Goal: Task Accomplishment & Management: Complete application form

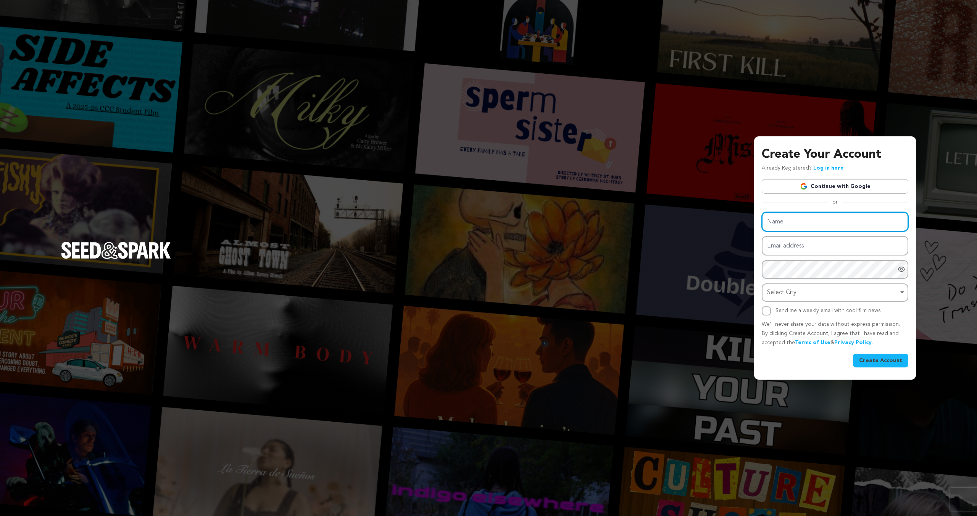
click at [809, 222] on input "Name" at bounding box center [835, 221] width 147 height 19
type input "Julia Huff"
click at [811, 250] on input "Email address" at bounding box center [835, 245] width 147 height 19
type input "julia.j.huff@gmail.com"
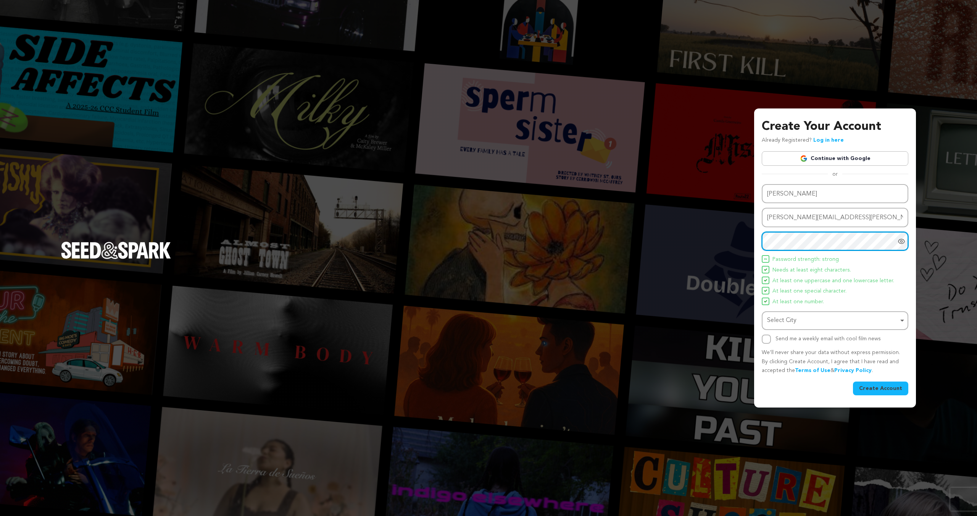
click at [820, 323] on div "Select City Remove item" at bounding box center [832, 320] width 131 height 11
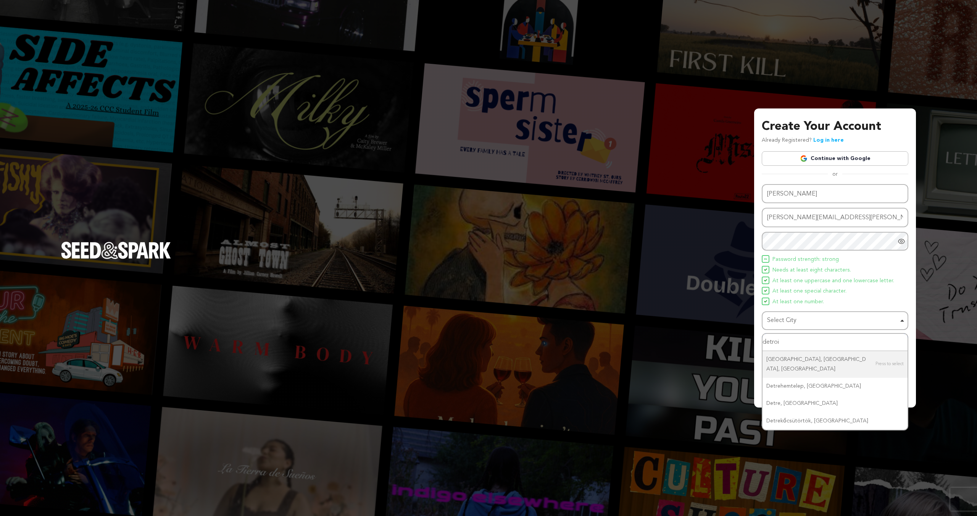
type input "detroit"
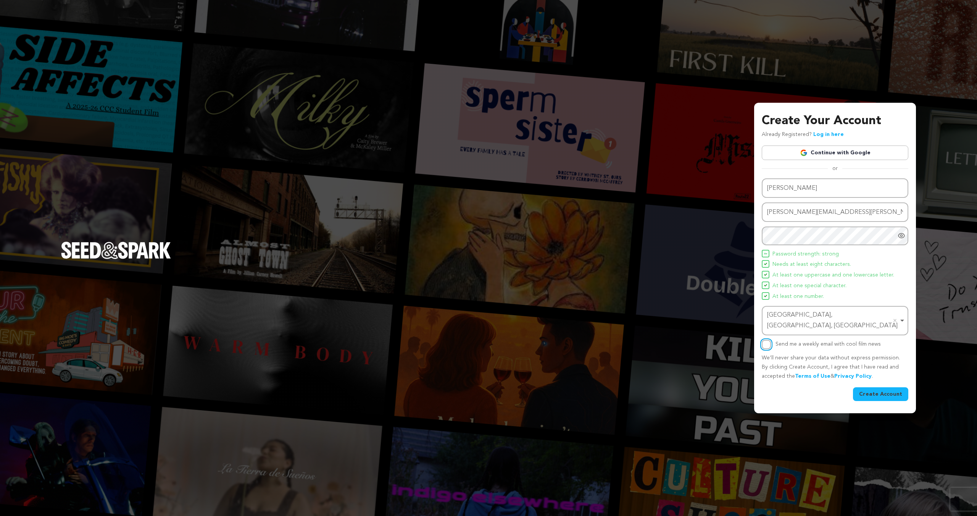
click at [769, 343] on input "Send me a weekly email with cool film news" at bounding box center [766, 344] width 9 height 9
checkbox input "true"
click at [898, 389] on button "Create Account" at bounding box center [880, 394] width 55 height 14
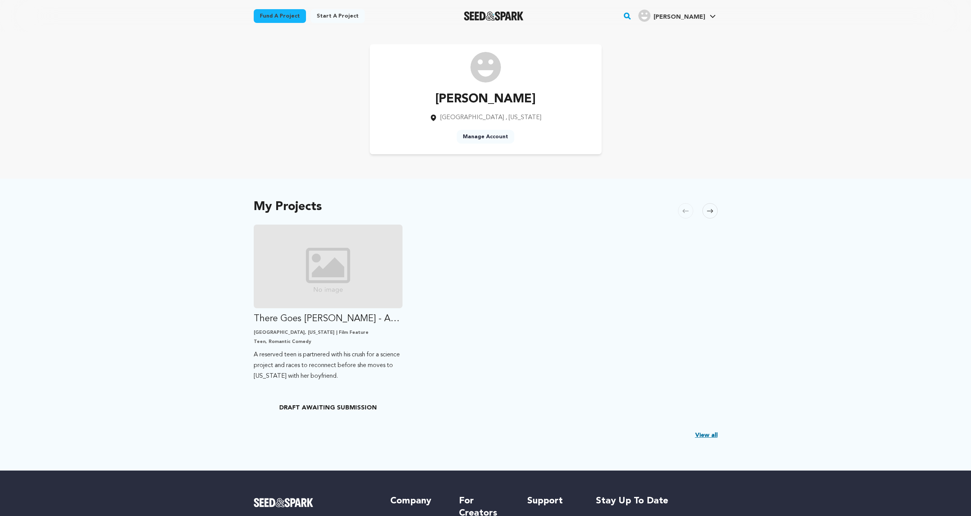
click at [485, 135] on link "Manage Account" at bounding box center [486, 137] width 58 height 14
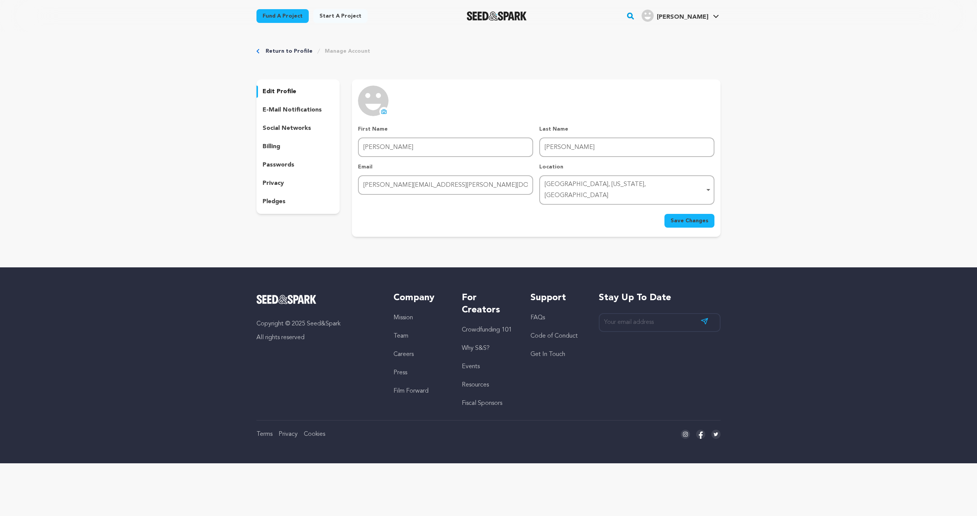
click at [371, 107] on img at bounding box center [373, 100] width 31 height 31
click at [324, 112] on div "e-mail notifications" at bounding box center [297, 110] width 83 height 12
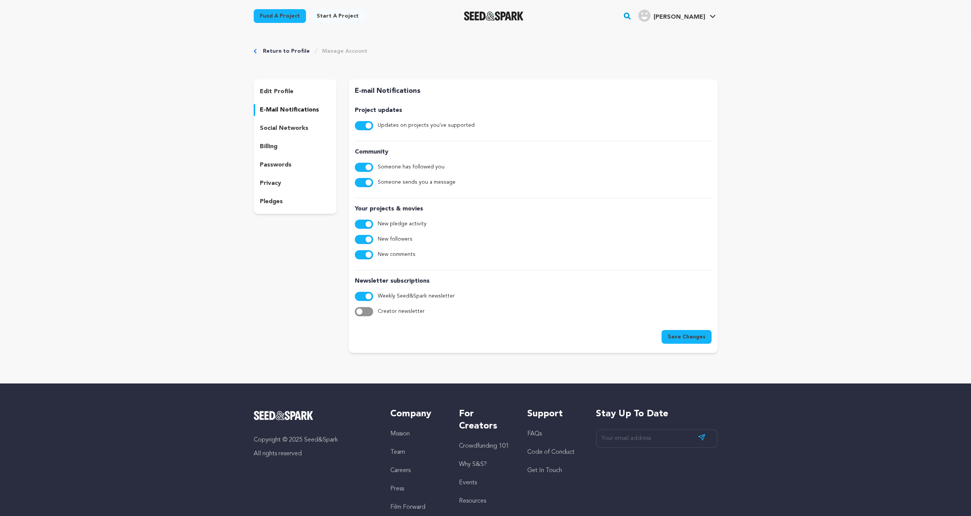
click at [319, 89] on div "edit profile" at bounding box center [295, 91] width 83 height 12
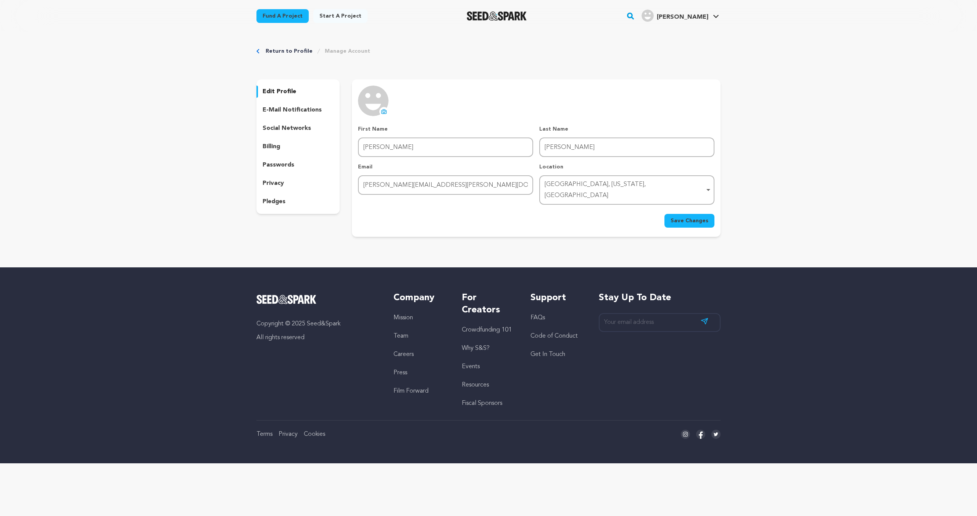
click at [383, 112] on icon at bounding box center [384, 111] width 6 height 6
drag, startPoint x: 284, startPoint y: 55, endPoint x: 280, endPoint y: 52, distance: 4.4
click at [284, 55] on div "Return to Profile Manage Account edit profile e-mail notifications social netwo…" at bounding box center [488, 143] width 489 height 223
click at [271, 50] on link "Return to Profile" at bounding box center [289, 51] width 47 height 8
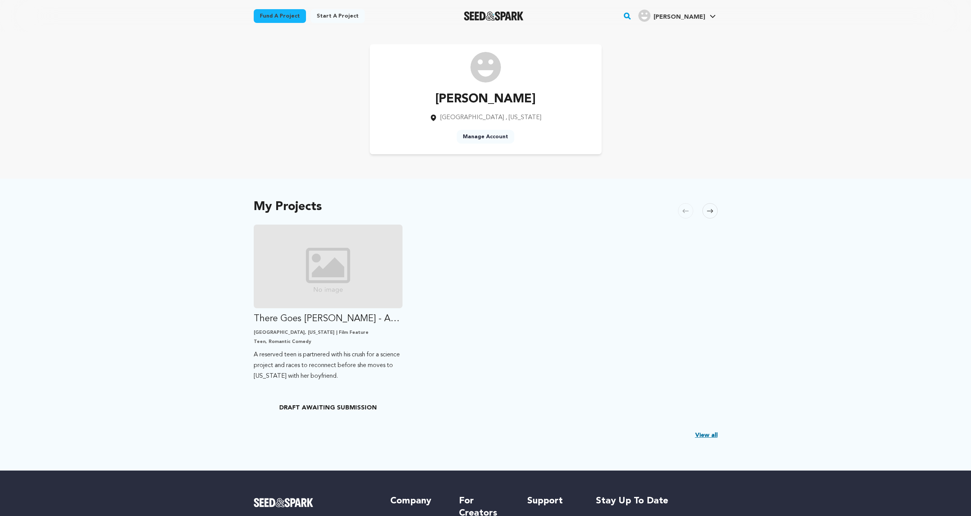
click at [330, 16] on link "Start a project" at bounding box center [338, 16] width 54 height 14
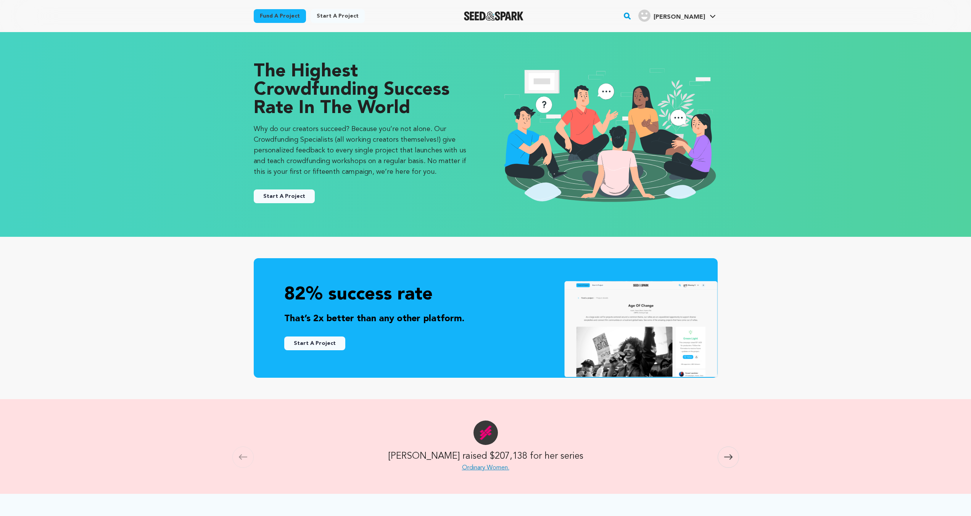
click at [344, 15] on link "Start a project" at bounding box center [338, 16] width 54 height 14
click at [325, 16] on link "Start a project" at bounding box center [338, 16] width 54 height 14
click at [287, 197] on button "Start A Project" at bounding box center [284, 196] width 61 height 14
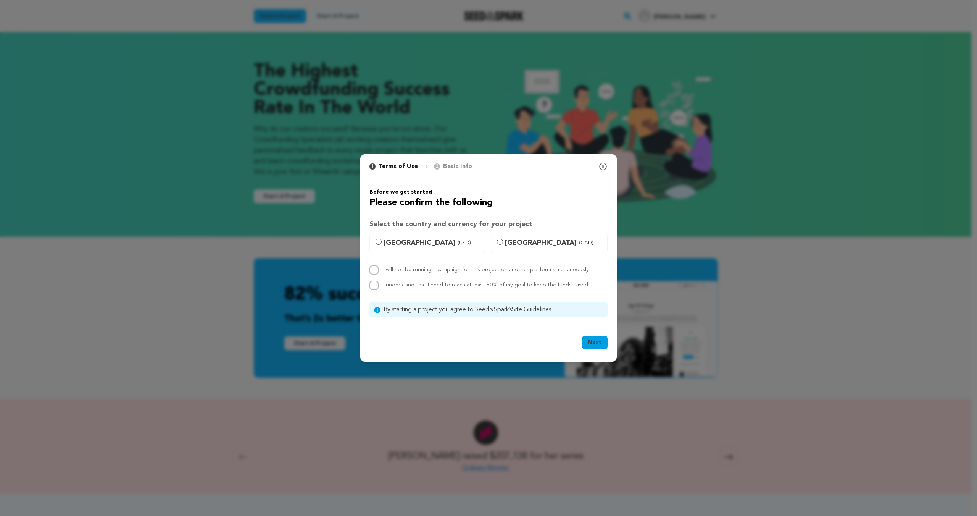
click at [448, 245] on span "United States (USD)" at bounding box center [433, 242] width 98 height 11
click at [382, 245] on input "United States (USD)" at bounding box center [379, 242] width 6 height 6
radio input "true"
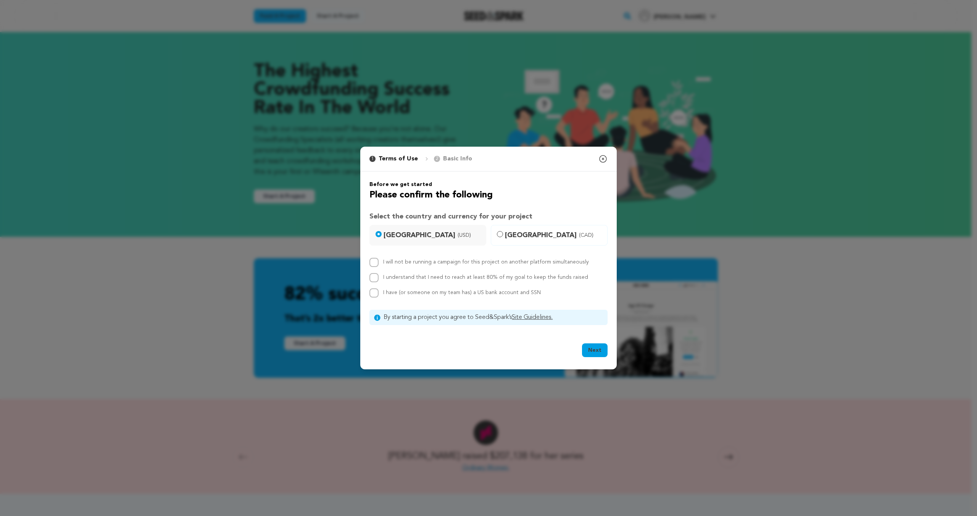
click at [451, 263] on label "I will not be running a campaign for this project on another platform simultane…" at bounding box center [486, 261] width 206 height 5
click at [379, 263] on input "I will not be running a campaign for this project on another platform simultane…" at bounding box center [373, 262] width 9 height 9
checkbox input "true"
click at [455, 280] on label "I understand that I need to reach at least 80% of my goal to keep the funds rai…" at bounding box center [485, 276] width 205 height 5
click at [379, 281] on input "I understand that I need to reach at least 80% of my goal to keep the funds rai…" at bounding box center [373, 277] width 9 height 9
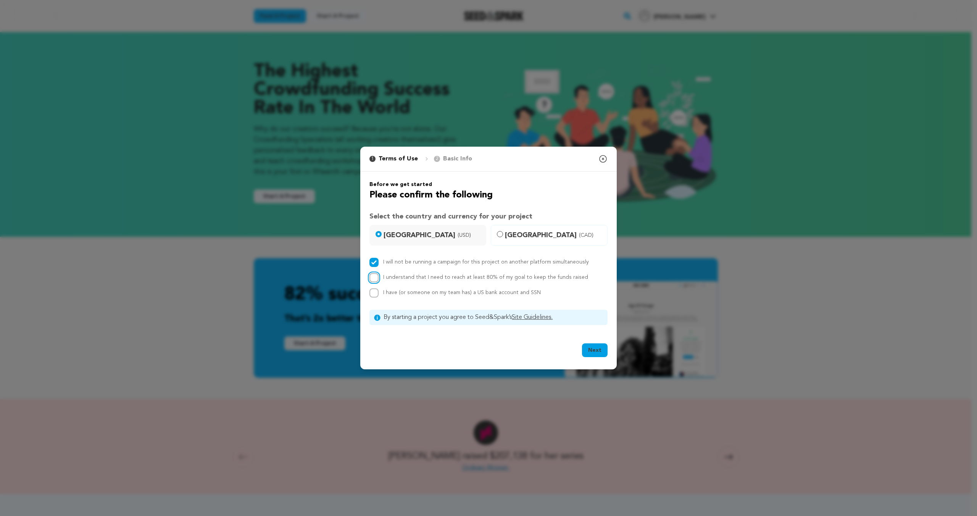
checkbox input "true"
click at [459, 295] on span "I have (or someone on my team has) a US bank account and SSN" at bounding box center [462, 292] width 158 height 5
click at [379, 295] on input "I have (or someone on my team has) a US bank account and SSN" at bounding box center [373, 292] width 9 height 9
checkbox input "true"
click at [594, 350] on button "Next" at bounding box center [595, 350] width 26 height 14
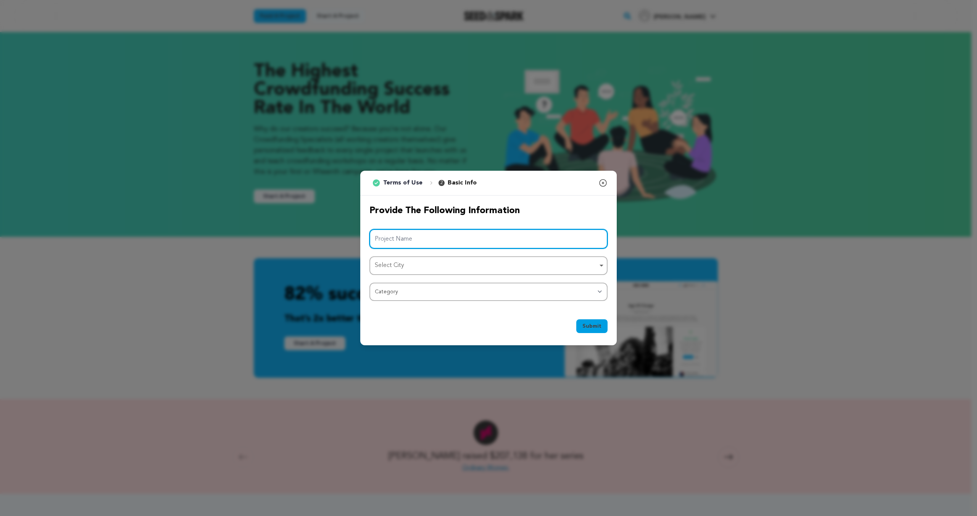
click at [459, 246] on input "Project Name" at bounding box center [488, 238] width 238 height 19
click at [455, 264] on div "Select City Remove item" at bounding box center [486, 265] width 223 height 11
type input "Jesse and the Dreamers"
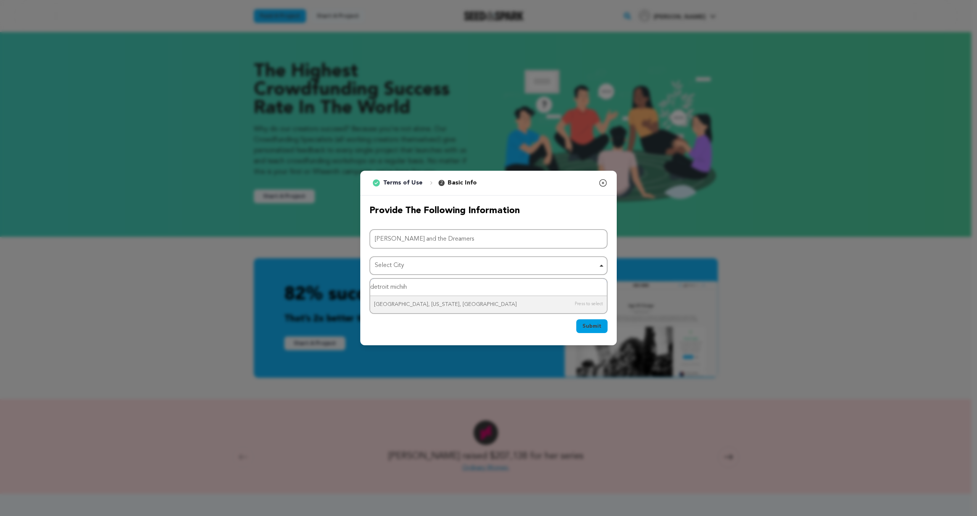
type input "detroit michiha"
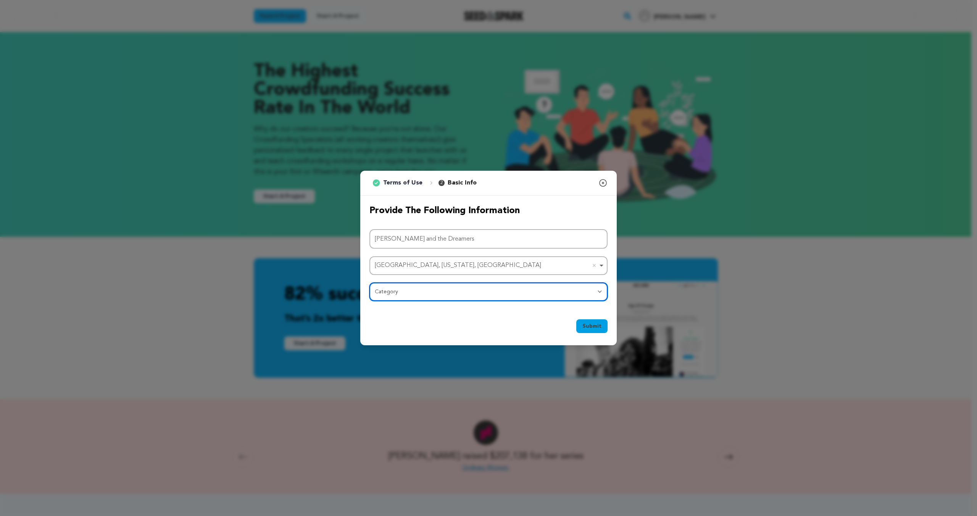
click at [451, 295] on select "Category Film Feature Film Short Series Film Festival Company Music Video VR Ex…" at bounding box center [488, 291] width 238 height 18
select select "383"
click at [369, 282] on select "Category Film Feature Film Short Series Film Festival Company Music Video VR Ex…" at bounding box center [488, 291] width 238 height 18
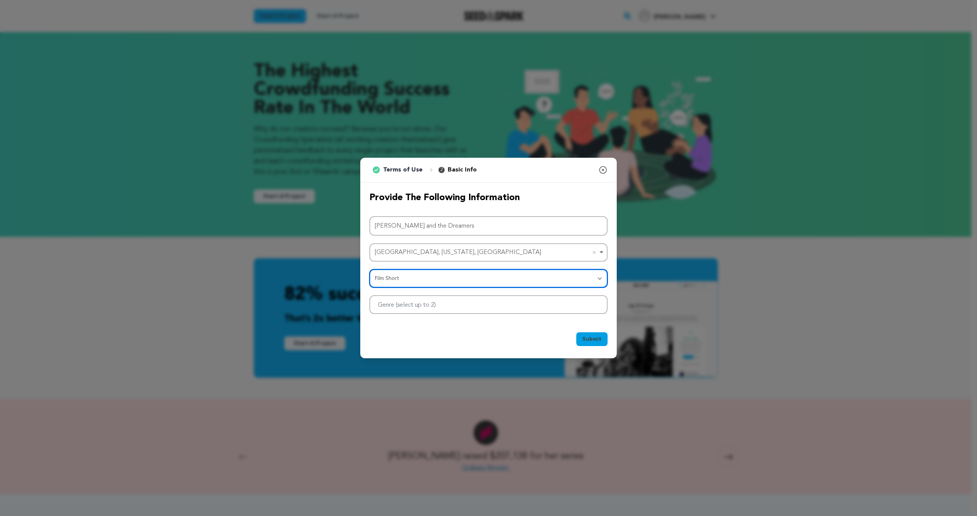
click at [453, 305] on div at bounding box center [488, 304] width 238 height 19
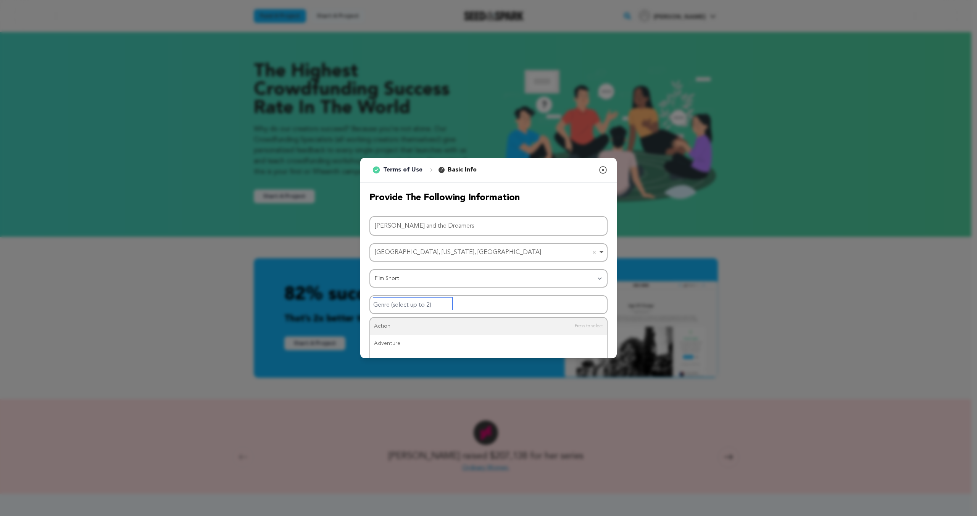
drag, startPoint x: 406, startPoint y: 303, endPoint x: 404, endPoint y: 300, distance: 4.3
click at [405, 304] on input "Genre (select up to 2)" at bounding box center [412, 303] width 79 height 12
type input "s"
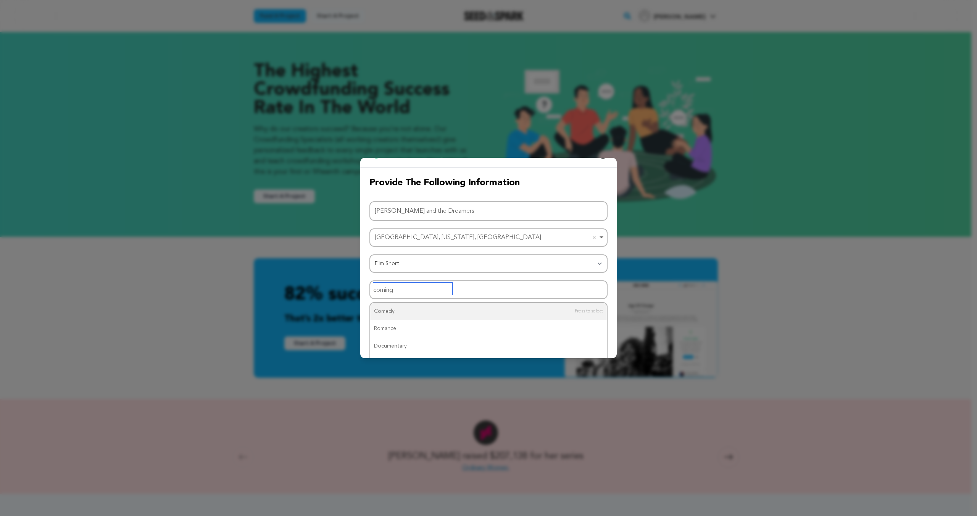
scroll to position [29, 0]
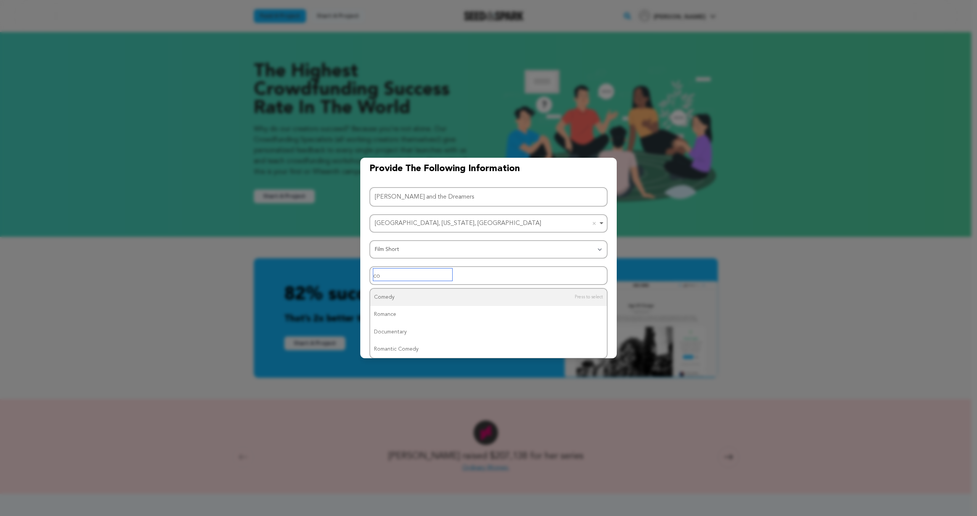
type input "c"
type input "drama"
click at [433, 275] on input "Genre (select up to 2)" at bounding box center [442, 274] width 79 height 12
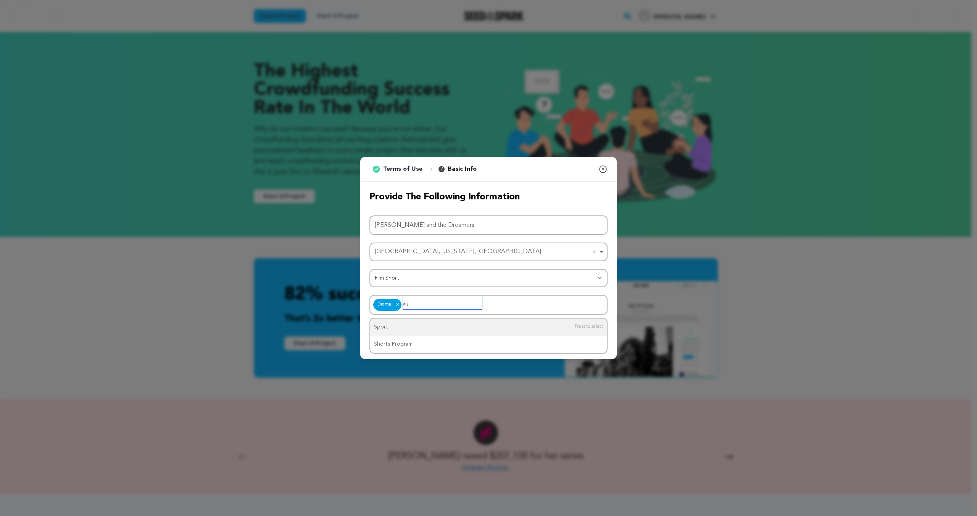
type input "s"
click at [436, 347] on div "Submit Ok, Got it" at bounding box center [488, 341] width 238 height 17
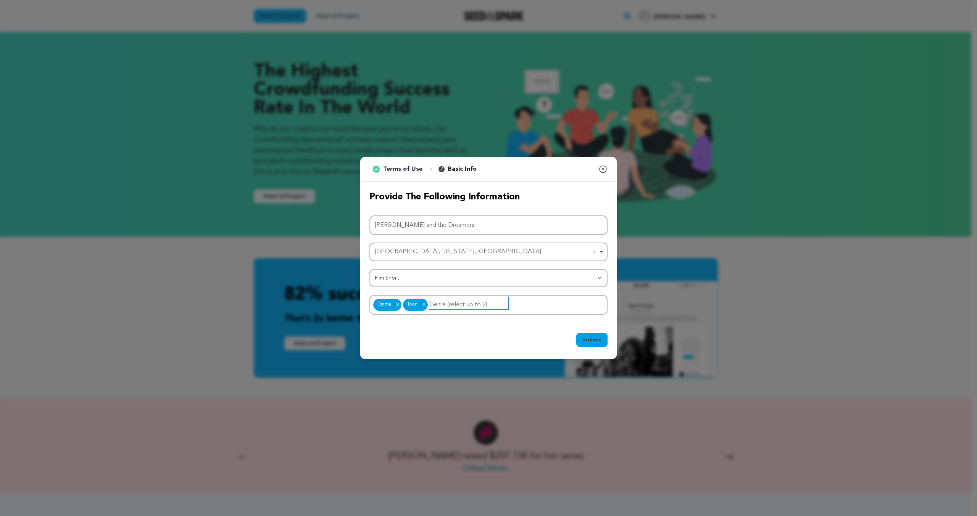
click at [479, 307] on input "Genre (select up to 2)" at bounding box center [468, 303] width 79 height 12
click at [464, 338] on div "Submit Ok, Got it" at bounding box center [488, 341] width 238 height 17
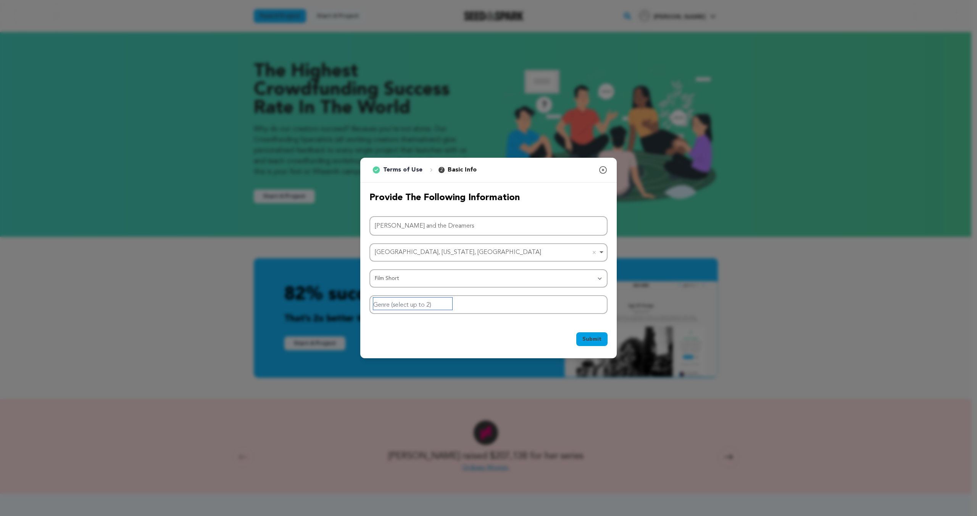
click at [418, 305] on input "Genre (select up to 2)" at bounding box center [412, 303] width 79 height 12
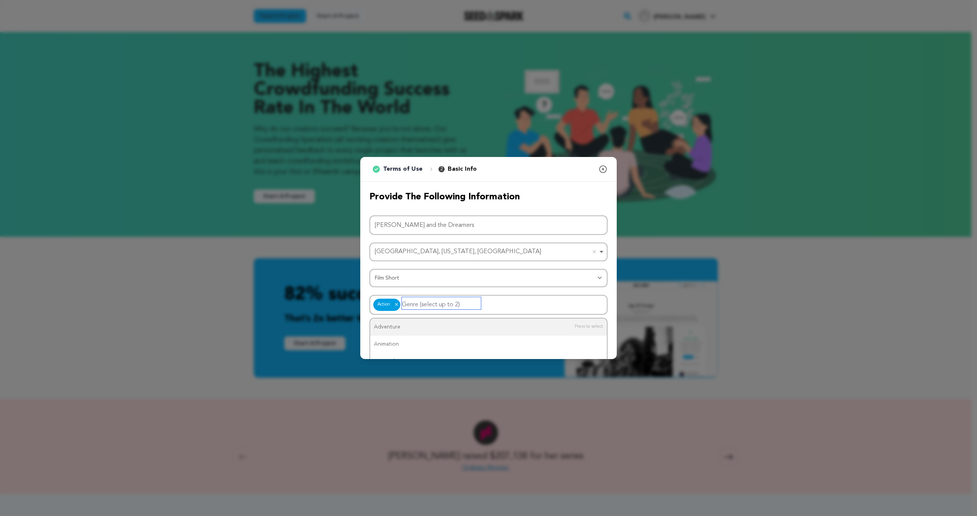
click at [422, 305] on input "Genre (select up to 2)" at bounding box center [441, 303] width 79 height 12
type input "drama"
click at [585, 346] on button "Submit" at bounding box center [591, 340] width 31 height 14
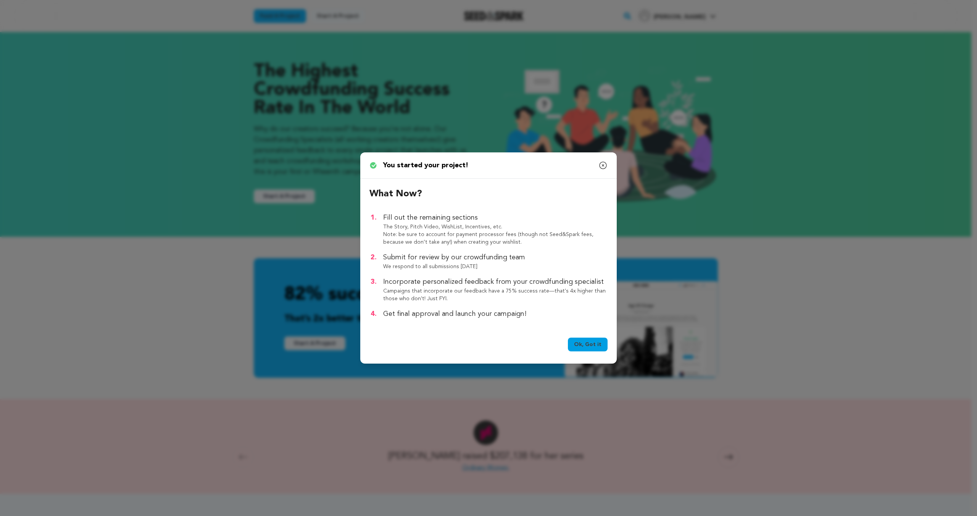
drag, startPoint x: 587, startPoint y: 345, endPoint x: 586, endPoint y: 335, distance: 9.6
click at [587, 345] on link "Ok, Got it" at bounding box center [588, 344] width 40 height 14
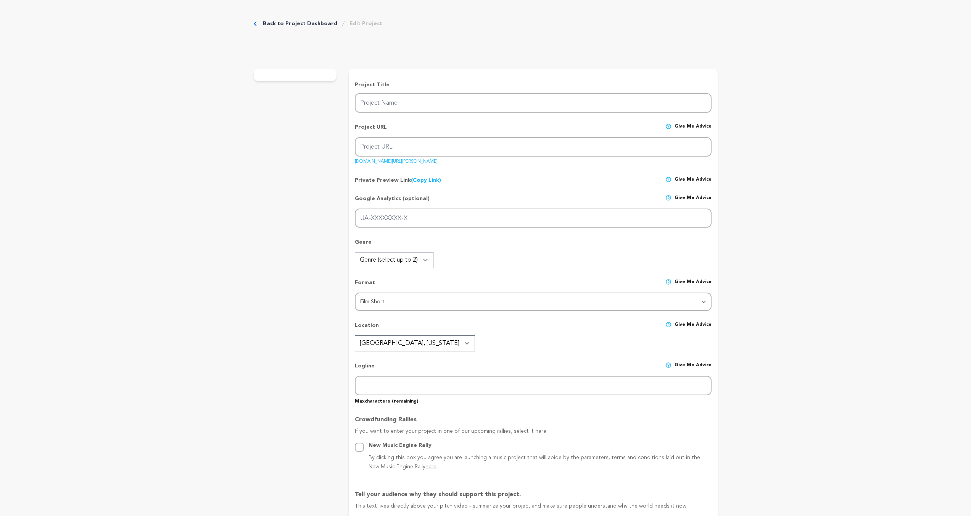
type input "[PERSON_NAME] and the Dreamers"
type input "[PERSON_NAME]-and-the-dreamers"
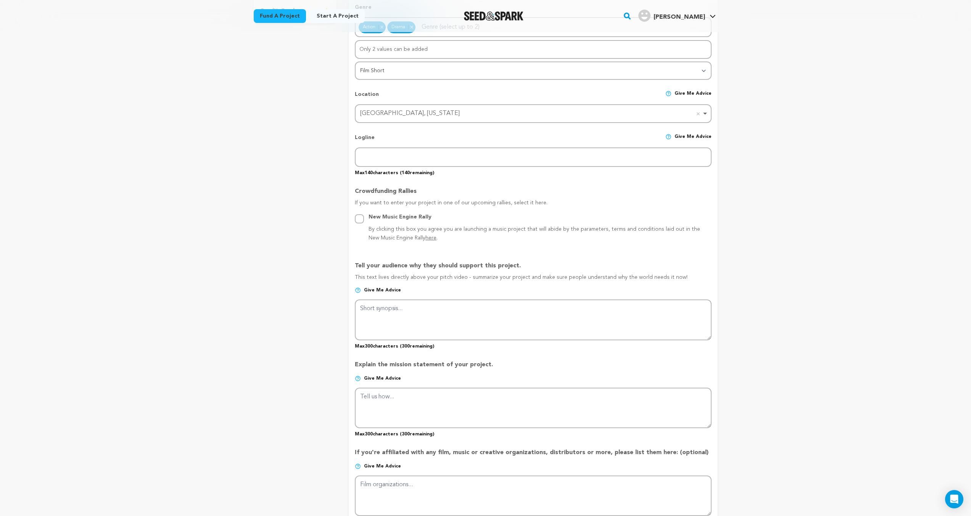
scroll to position [267, 0]
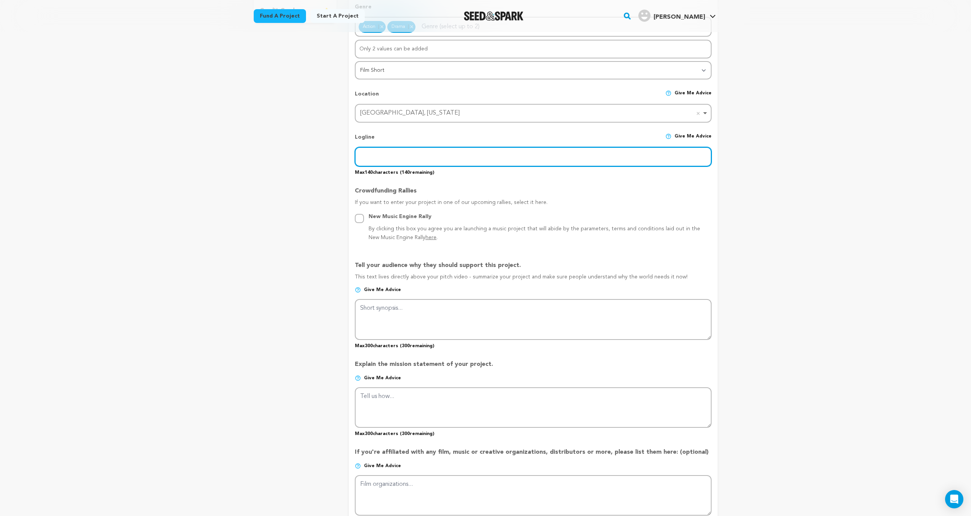
click at [422, 159] on input "text" at bounding box center [533, 156] width 356 height 19
paste input "A hometown kid plays hero to battle against expectations, including his best fr…"
type input "A hometown kid plays hero to battle against expectations, including his best fr…"
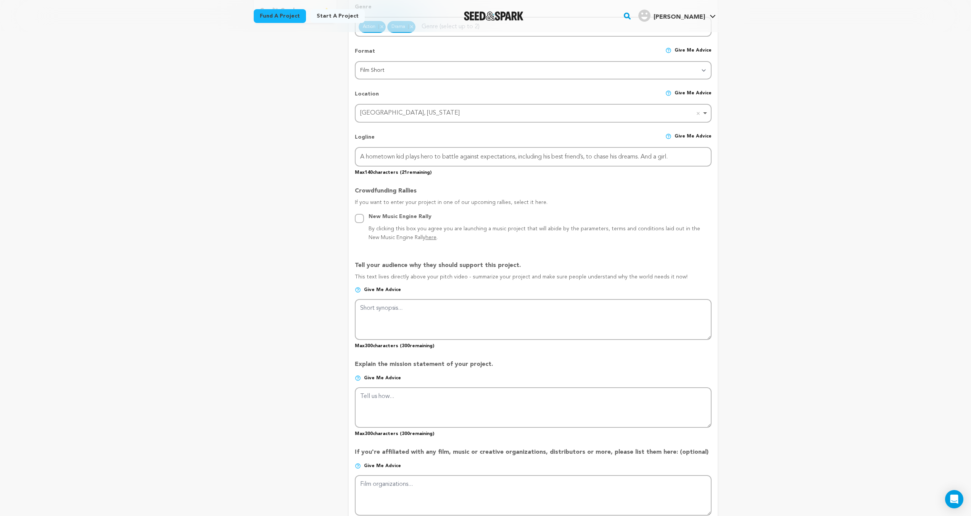
click at [584, 197] on p "Crowdfunding Rallies" at bounding box center [533, 192] width 356 height 12
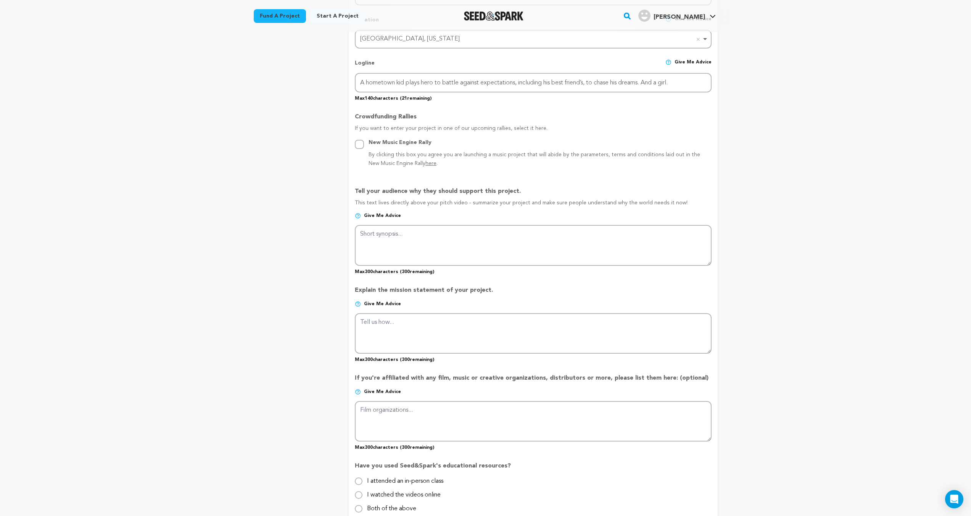
scroll to position [343, 0]
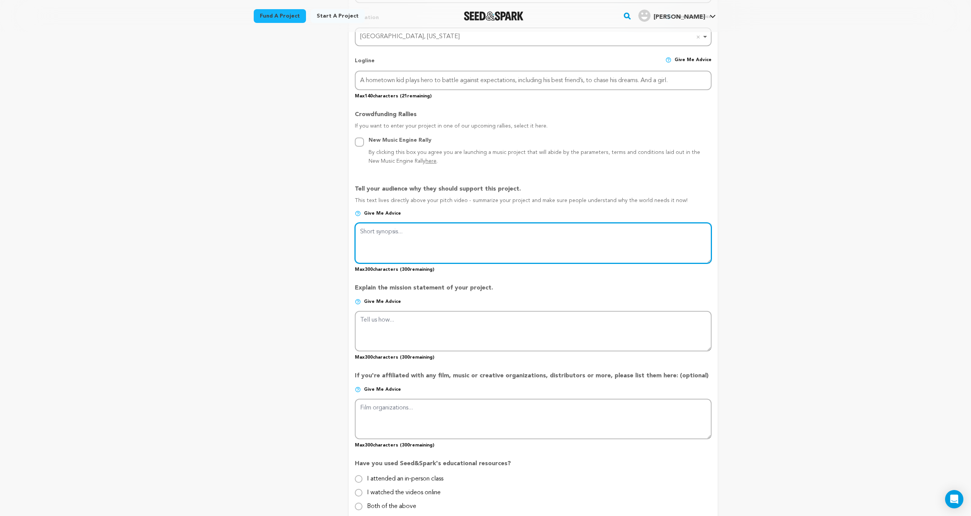
click at [401, 232] on textarea at bounding box center [533, 242] width 356 height 40
click at [398, 234] on textarea at bounding box center [533, 242] width 356 height 40
paste textarea "Jesse finds a film festival that he wants to make a film for. He gets his frien…"
type textarea "Jesse finds a film festival that he wants to make a film for. He gets his frien…"
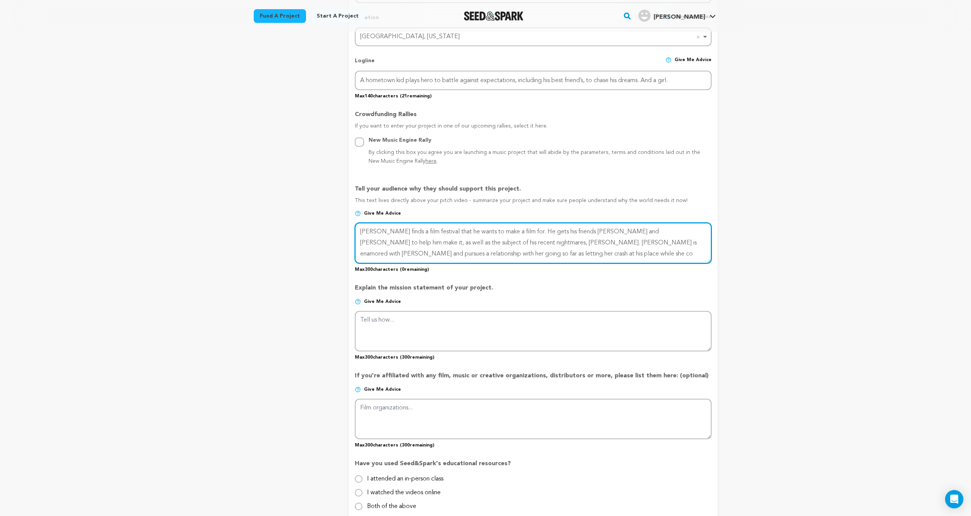
drag, startPoint x: 481, startPoint y: 257, endPoint x: 327, endPoint y: 214, distance: 159.7
click at [327, 214] on div "project story team social media video & images campaign incentives wishlist" at bounding box center [486, 198] width 464 height 883
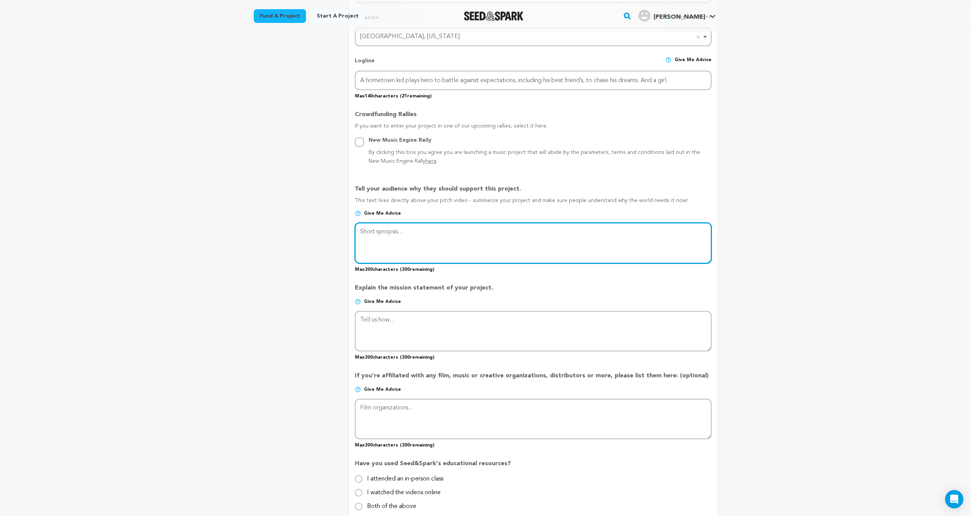
click at [382, 236] on textarea at bounding box center [533, 242] width 356 height 40
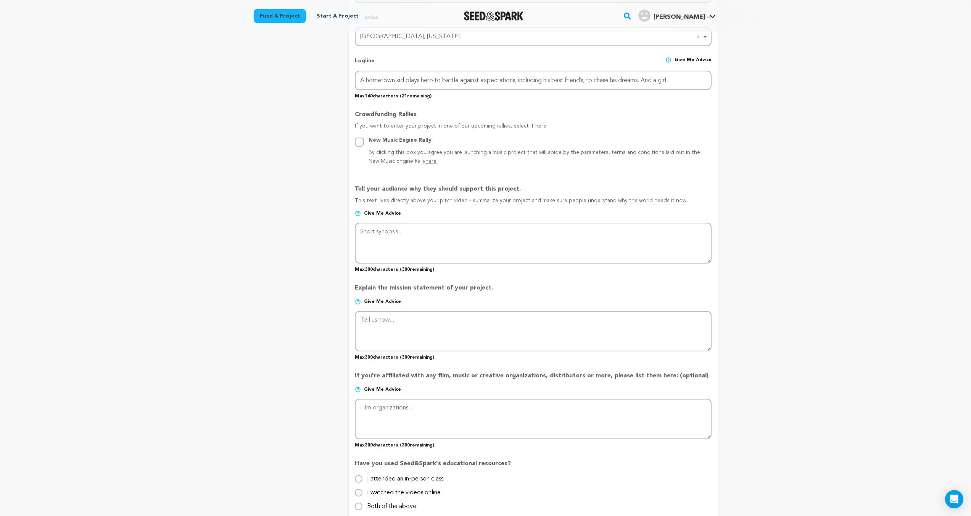
click at [324, 221] on div "project story team social media video & images campaign incentives wishlist" at bounding box center [295, 198] width 83 height 883
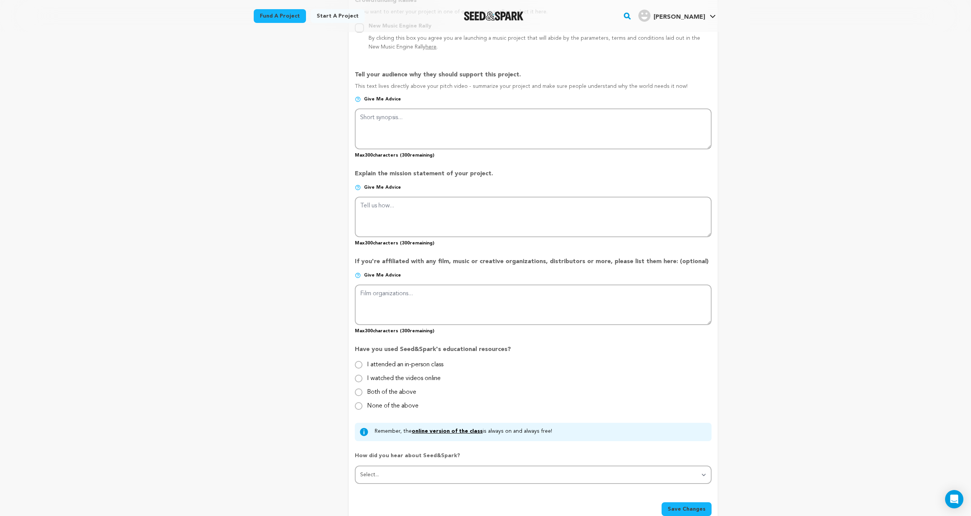
scroll to position [458, 0]
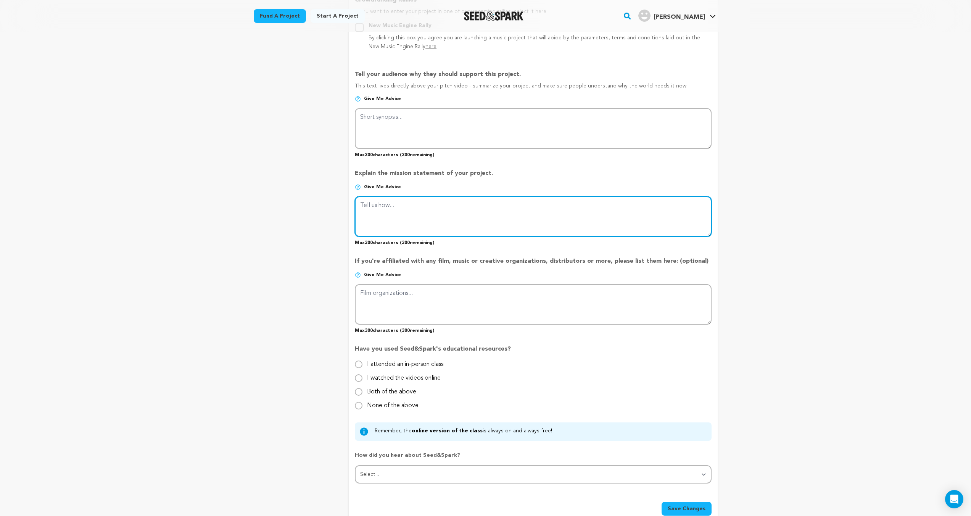
click at [439, 214] on textarea at bounding box center [533, 216] width 356 height 40
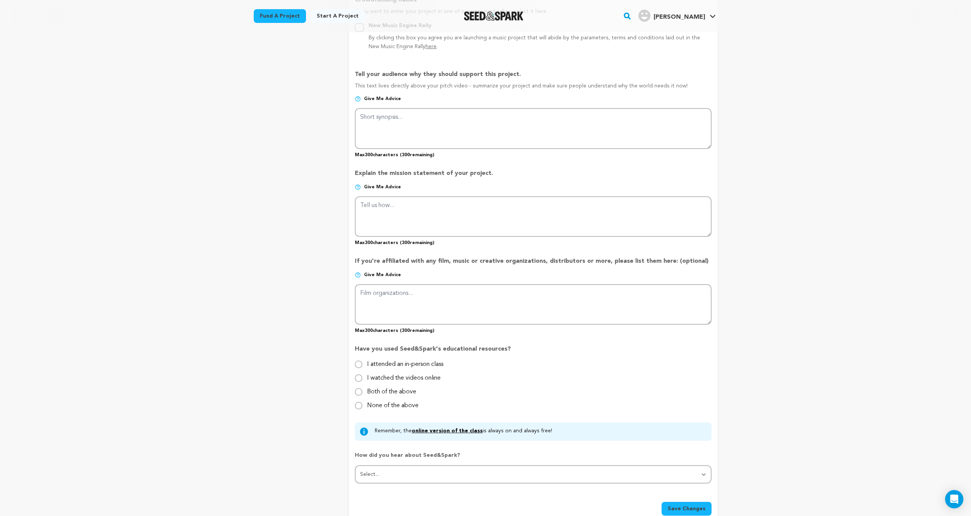
click at [300, 210] on div "project story team social media video & images campaign incentives wishlist" at bounding box center [295, 84] width 83 height 883
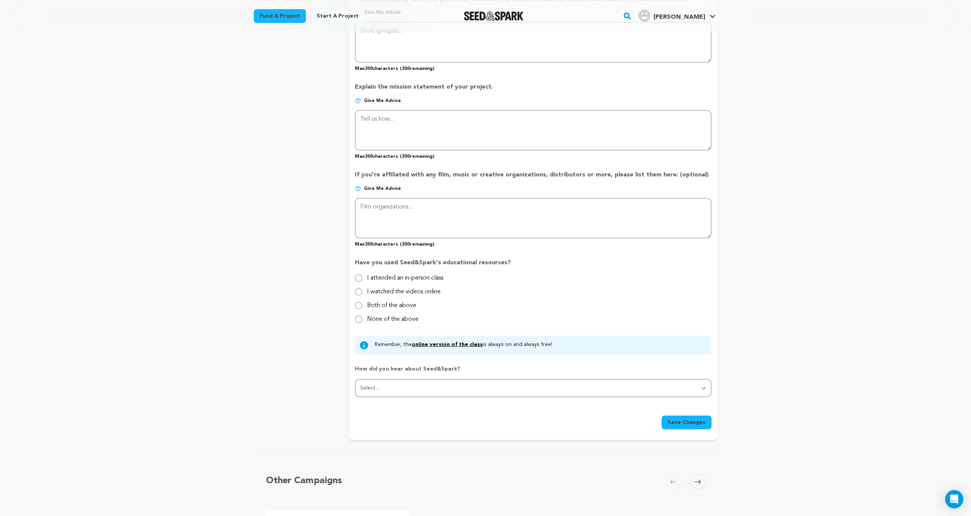
scroll to position [572, 0]
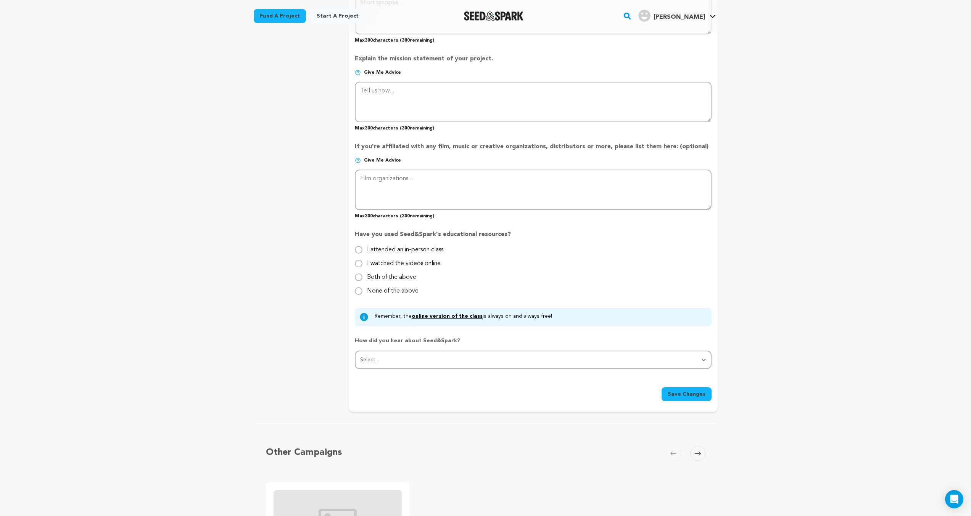
click at [413, 294] on label "None of the above" at bounding box center [393, 288] width 52 height 12
click at [363, 294] on input "None of the above" at bounding box center [359, 291] width 8 height 8
radio input "true"
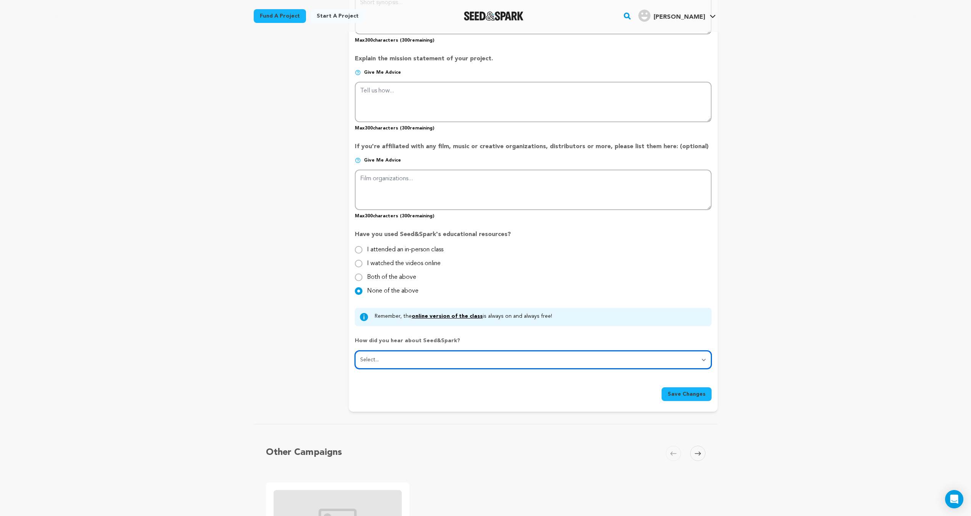
click at [425, 361] on select "Select... From a friend Social media Film festival or film organization Took an…" at bounding box center [533, 359] width 356 height 18
select select "1"
click at [355, 351] on select "Select... From a friend Social media Film festival or film organization Took an…" at bounding box center [533, 359] width 356 height 18
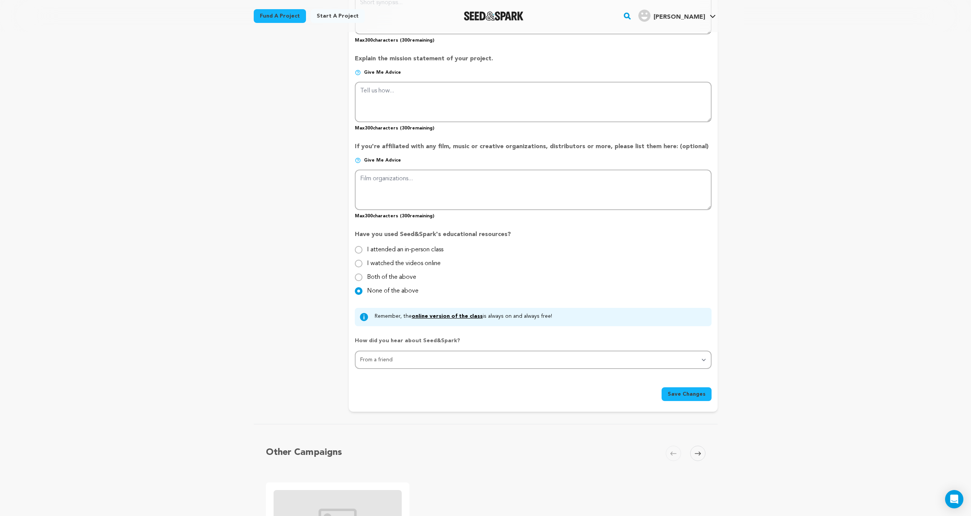
click at [690, 398] on button "Save Changes" at bounding box center [687, 394] width 50 height 14
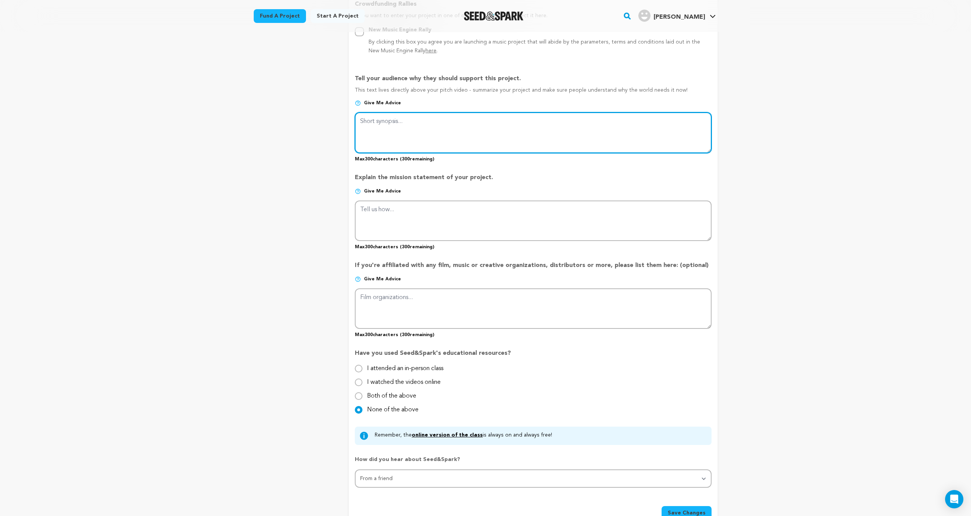
scroll to position [453, 0]
click at [393, 132] on textarea at bounding box center [533, 133] width 356 height 40
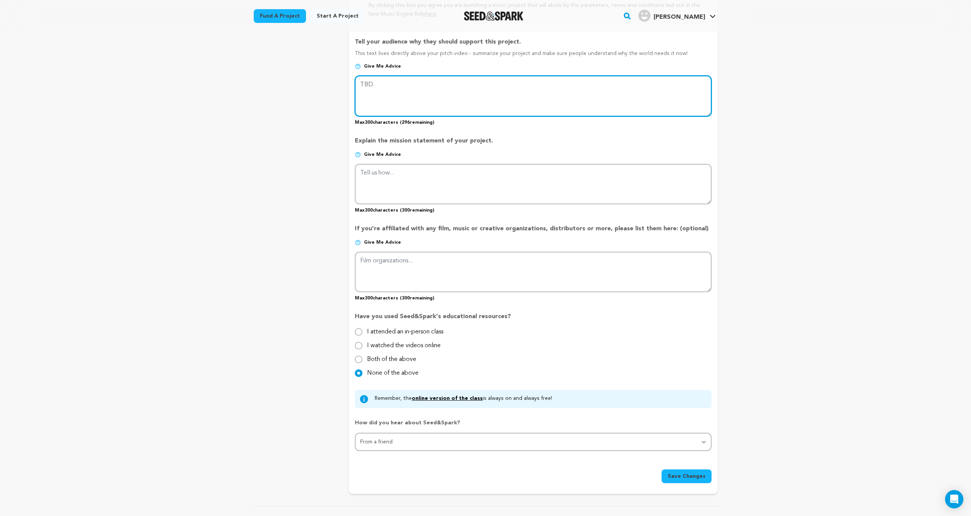
scroll to position [605, 0]
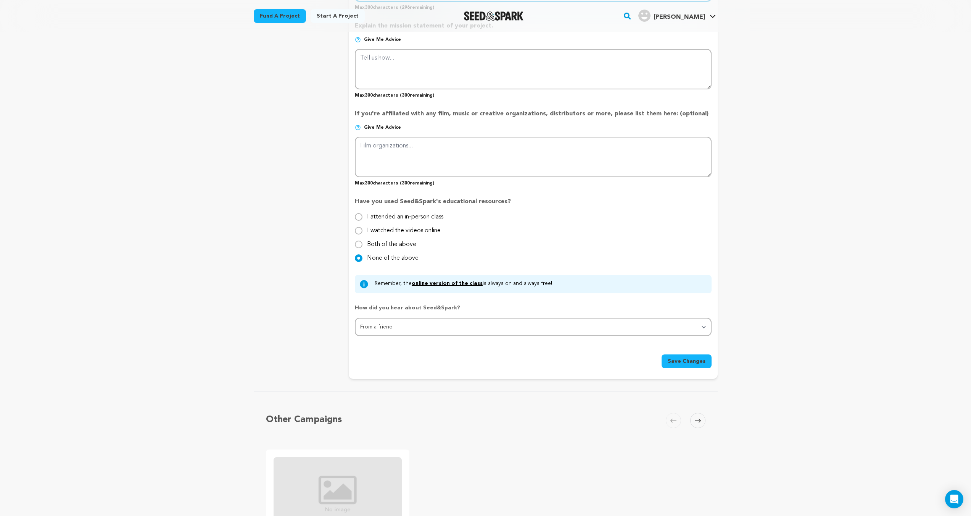
type textarea "TBD."
click at [695, 361] on span "Save Changes" at bounding box center [687, 361] width 38 height 8
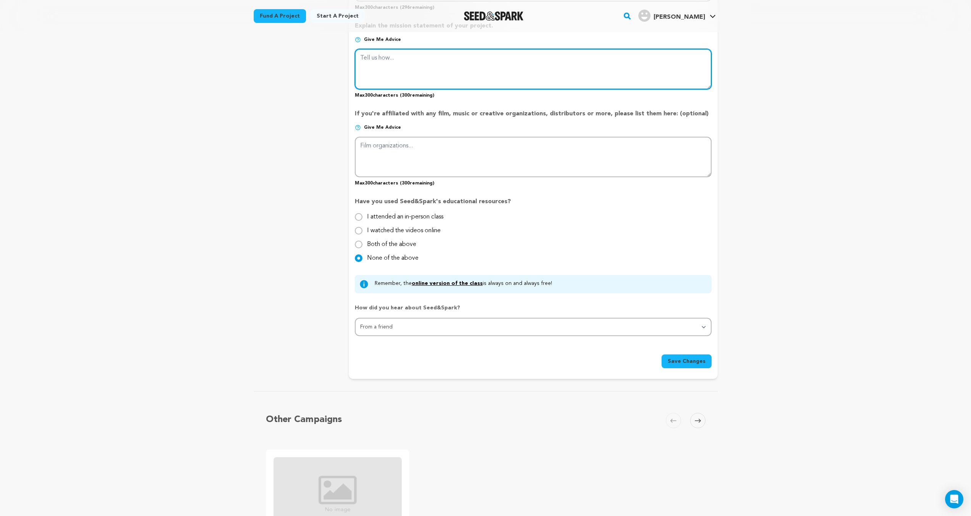
click at [448, 72] on textarea at bounding box center [533, 69] width 356 height 40
type textarea "TBD."
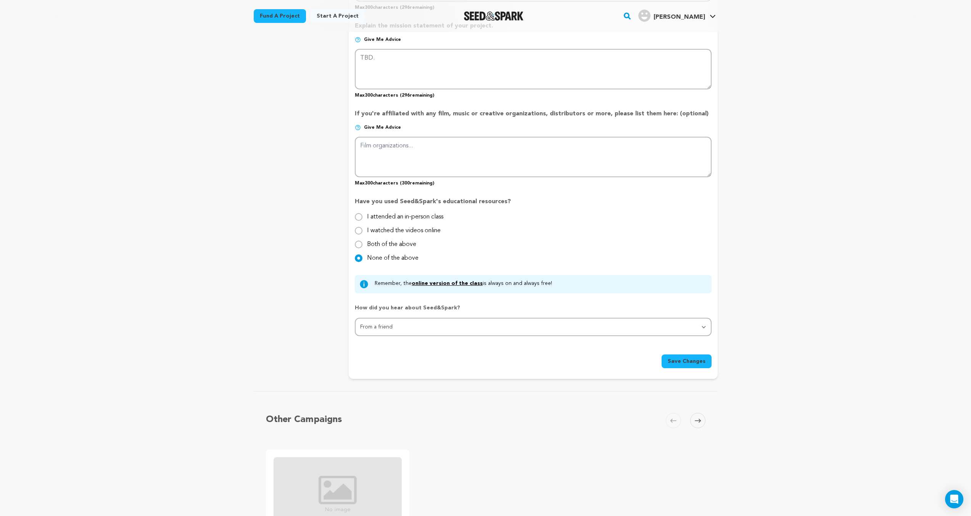
click at [705, 363] on span "Save Changes" at bounding box center [687, 361] width 38 height 8
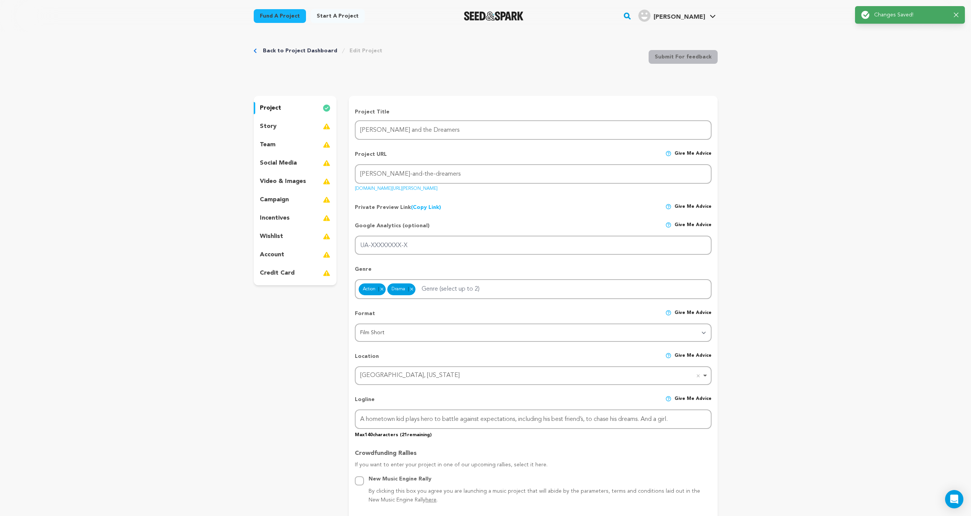
scroll to position [0, 0]
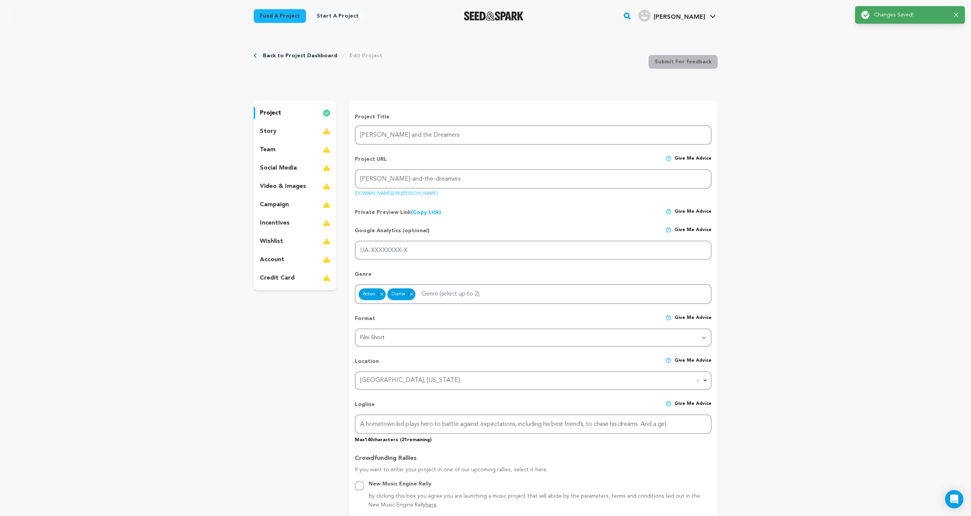
click at [299, 135] on div "story" at bounding box center [295, 131] width 83 height 12
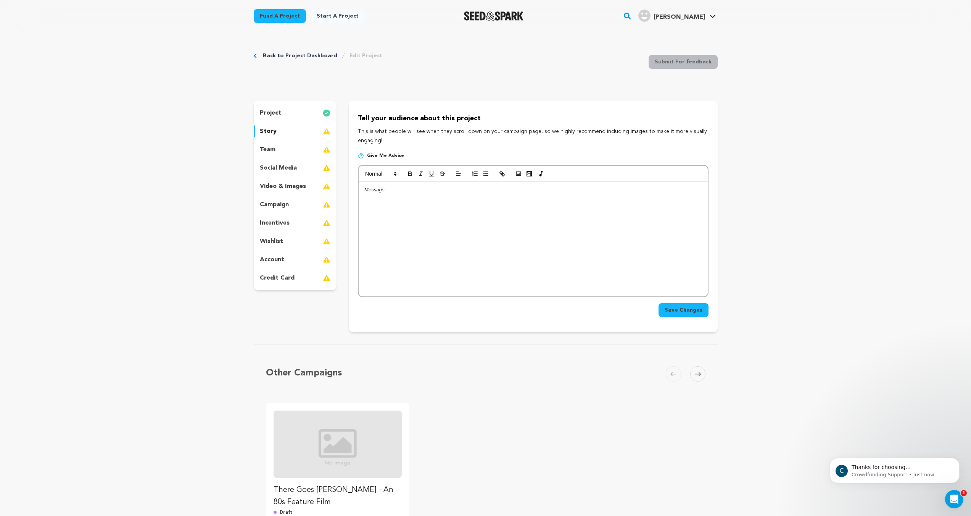
click at [288, 111] on div "project" at bounding box center [295, 113] width 83 height 12
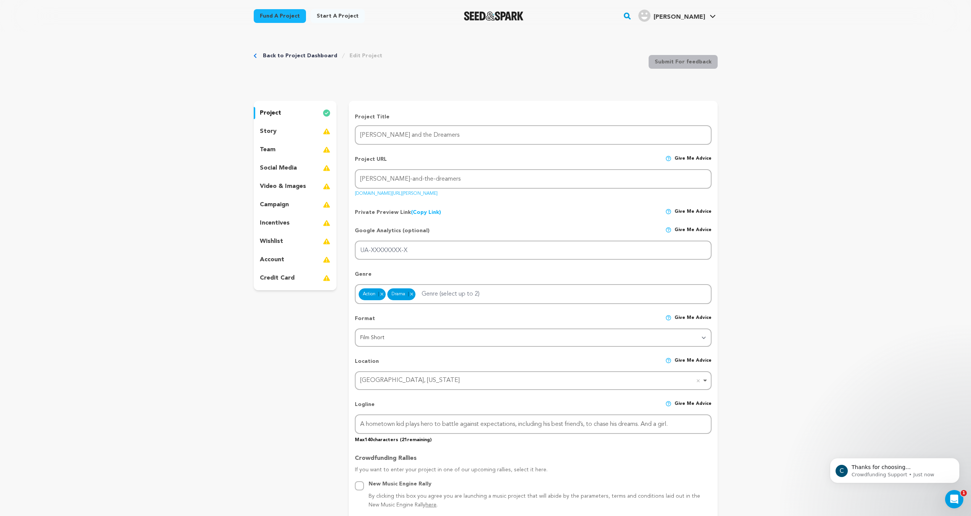
click at [298, 132] on div "story" at bounding box center [295, 131] width 83 height 12
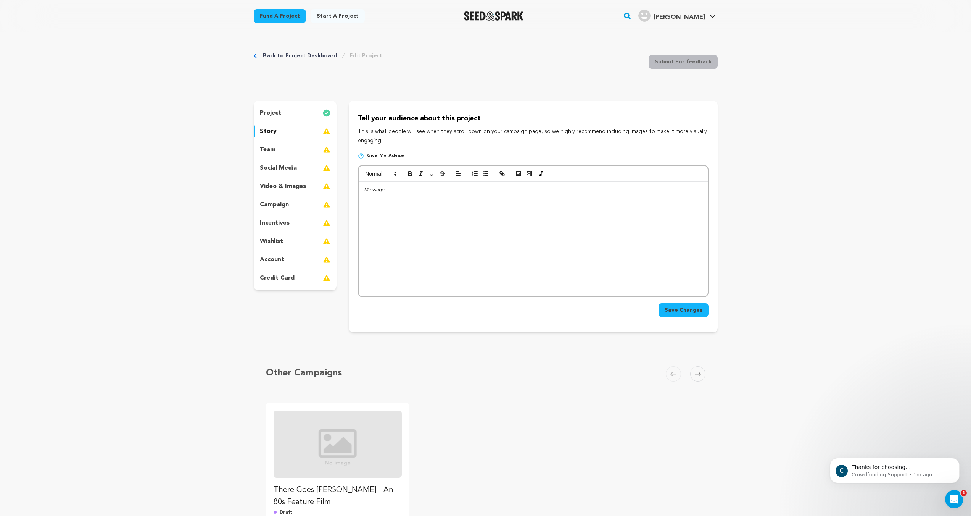
click at [408, 195] on div at bounding box center [533, 239] width 349 height 114
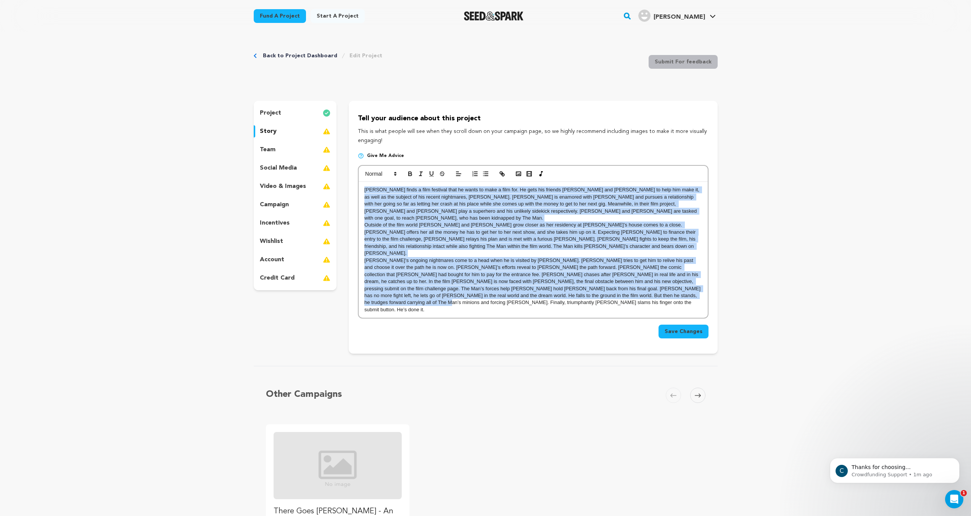
drag, startPoint x: 363, startPoint y: 190, endPoint x: 673, endPoint y: 295, distance: 327.3
click at [673, 295] on div "Jesse finds a film festival that he wants to make a film for. He gets his frien…" at bounding box center [533, 250] width 349 height 136
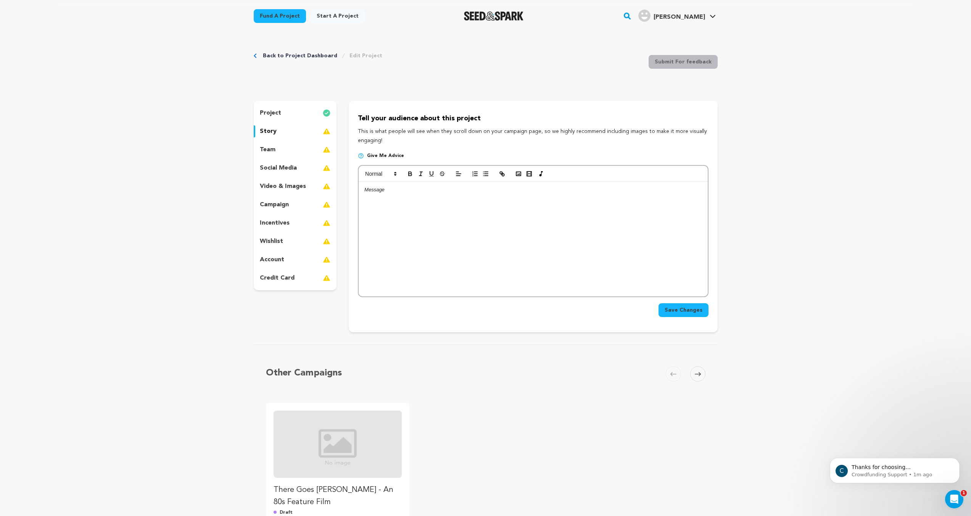
click at [851, 186] on div "Back to Project Dashboard Edit Project Submit For feedback Submit For feedback …" at bounding box center [485, 423] width 971 height 783
click at [363, 160] on p "Give me advice" at bounding box center [533, 159] width 350 height 12
click at [363, 157] on img at bounding box center [361, 156] width 6 height 6
click at [322, 151] on div "team" at bounding box center [295, 149] width 83 height 12
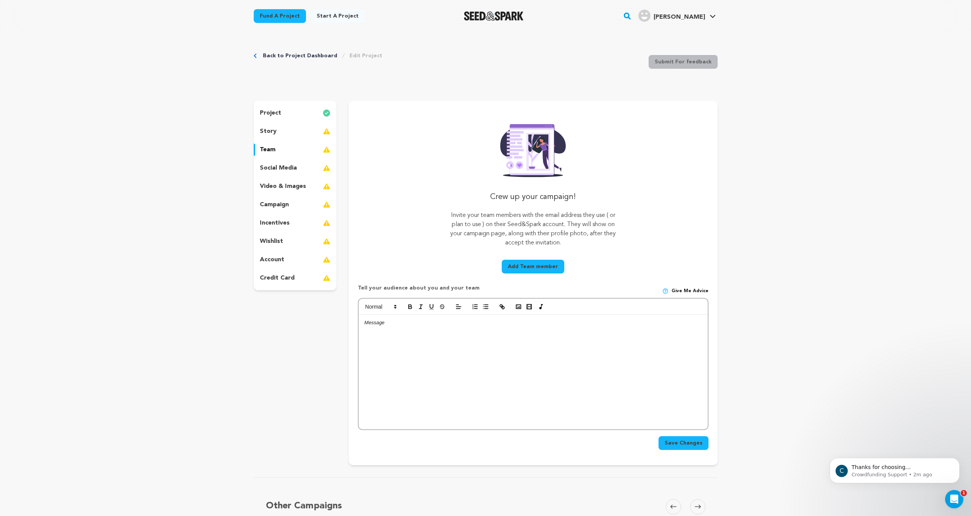
click at [267, 170] on p "social media" at bounding box center [278, 167] width 37 height 9
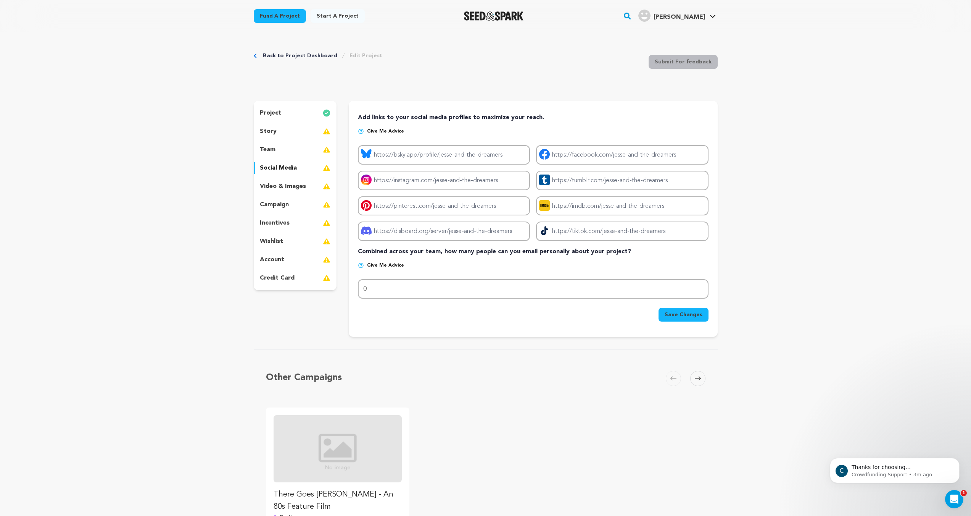
click at [295, 185] on p "video & images" at bounding box center [283, 186] width 46 height 9
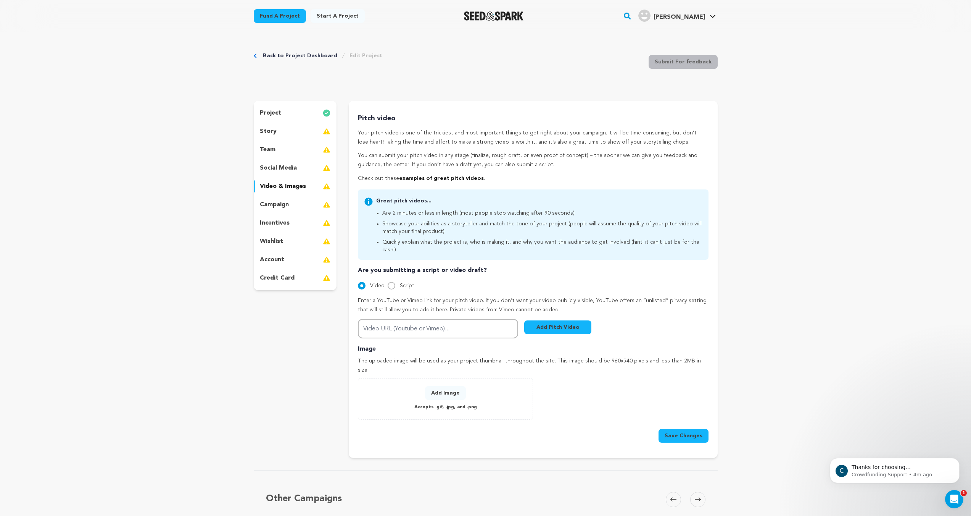
click at [431, 283] on div "Are you submitting a script or video draft? Video Script Enter a YouTube or Vim…" at bounding box center [533, 302] width 350 height 73
click at [405, 283] on span "Script" at bounding box center [407, 285] width 15 height 5
click at [395, 282] on input "Script" at bounding box center [392, 286] width 8 height 8
radio input "true"
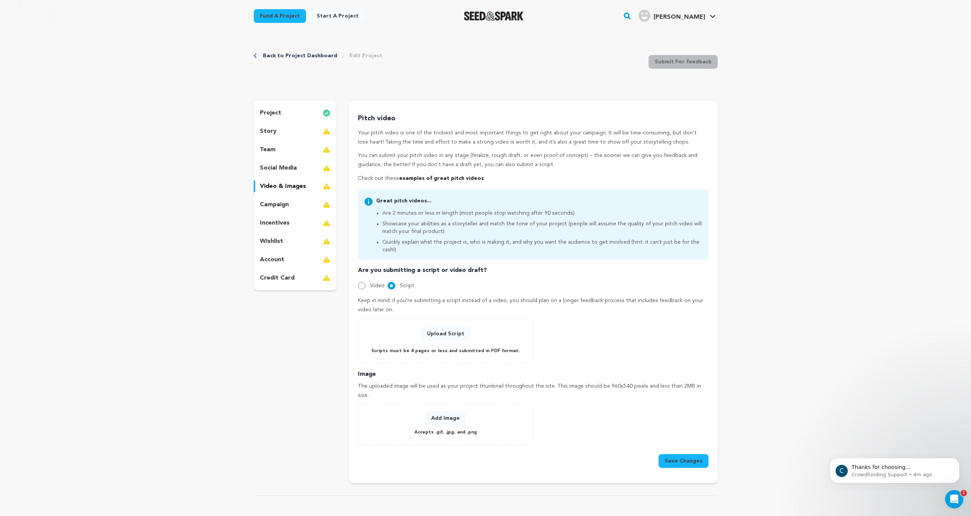
click at [370, 283] on span "Video" at bounding box center [377, 285] width 15 height 5
click at [366, 282] on input "Video" at bounding box center [362, 286] width 8 height 8
radio input "true"
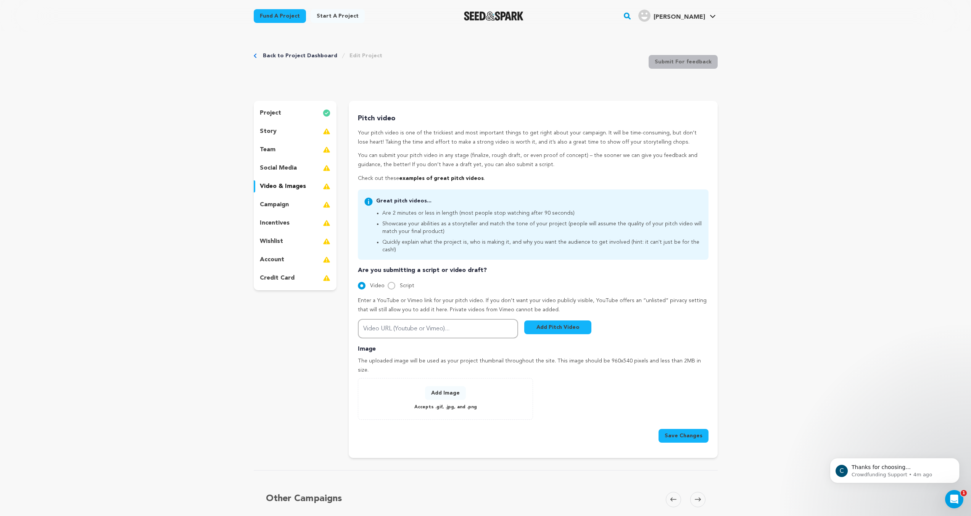
click at [439, 281] on div "Video Script" at bounding box center [533, 285] width 350 height 9
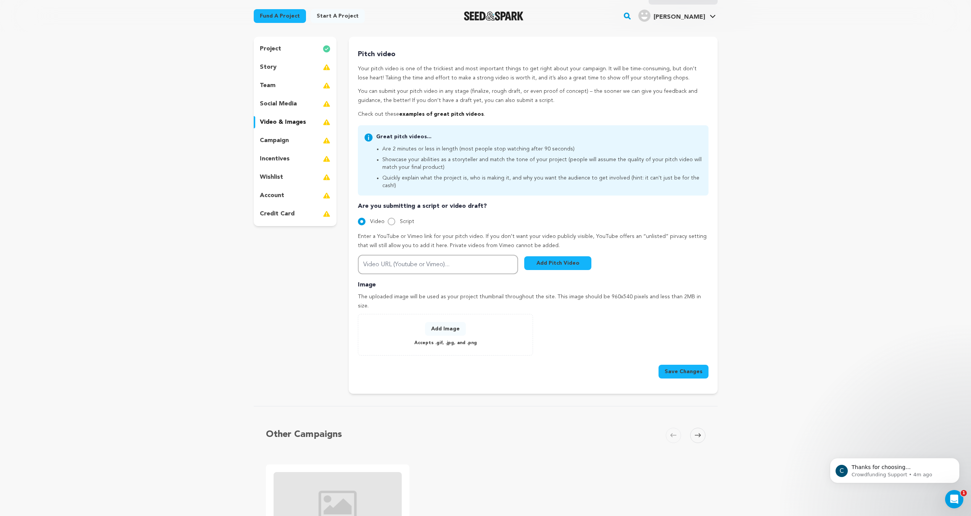
scroll to position [76, 0]
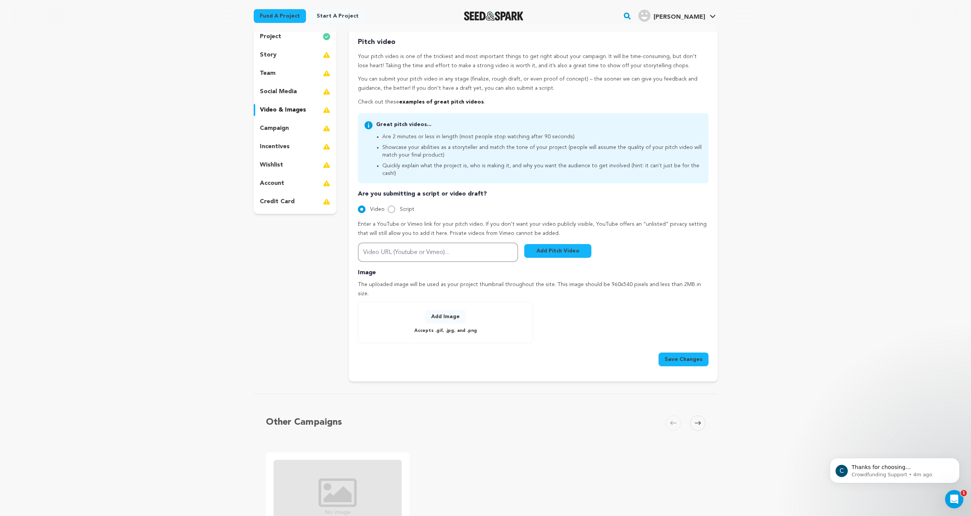
click at [281, 130] on p "campaign" at bounding box center [274, 128] width 29 height 9
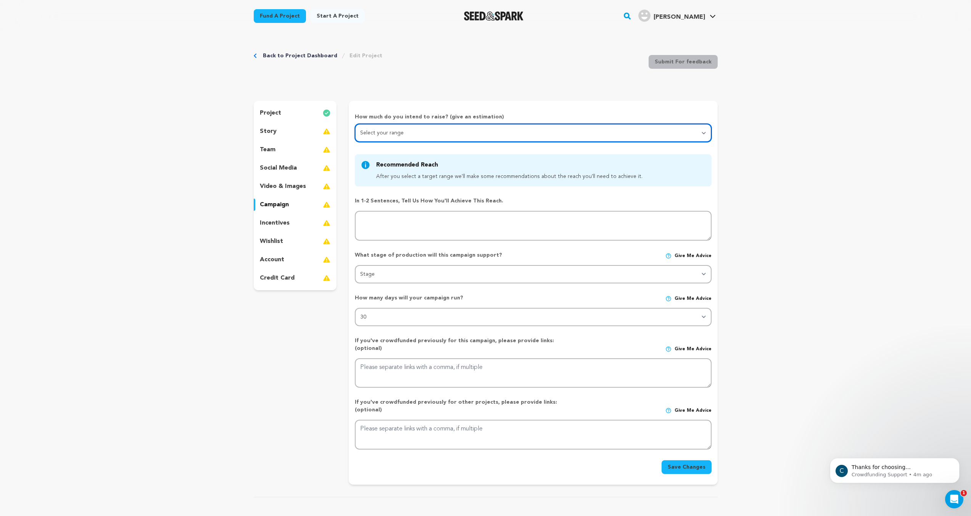
click at [428, 132] on select "Select your range Less than $10k 10k - $14k 15k - $24k 25k - $49k 50k or more" at bounding box center [533, 133] width 356 height 18
select select "1"
click at [355, 124] on select "Select your range Less than $10k 10k - $14k 15k - $24k 25k - $49k 50k or more" at bounding box center [533, 133] width 356 height 18
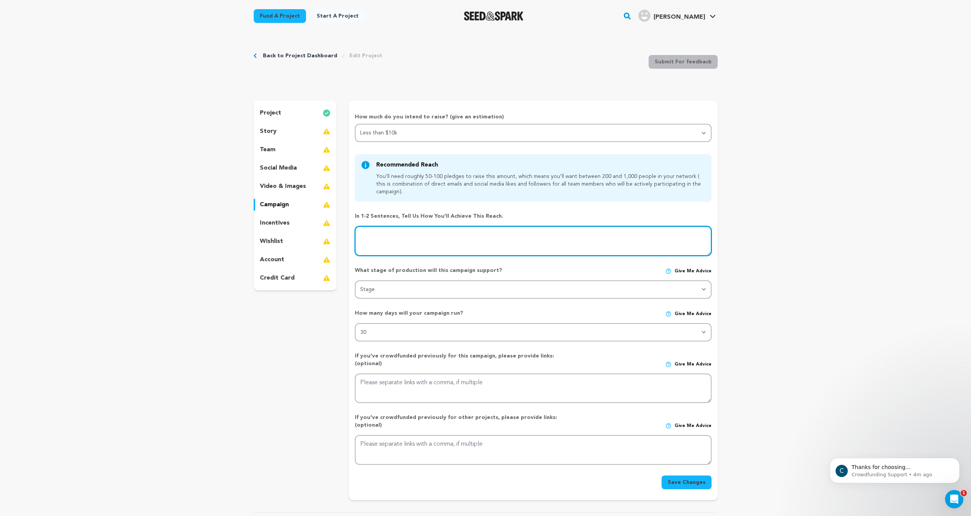
click at [411, 236] on textarea at bounding box center [533, 241] width 356 height 30
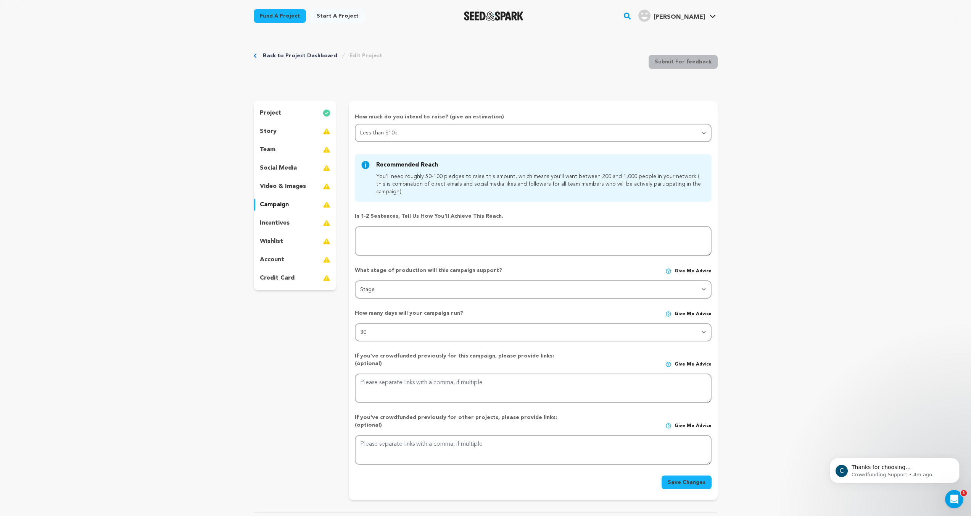
click at [563, 273] on p "What stage of production will this campaign support?" at bounding box center [462, 270] width 214 height 8
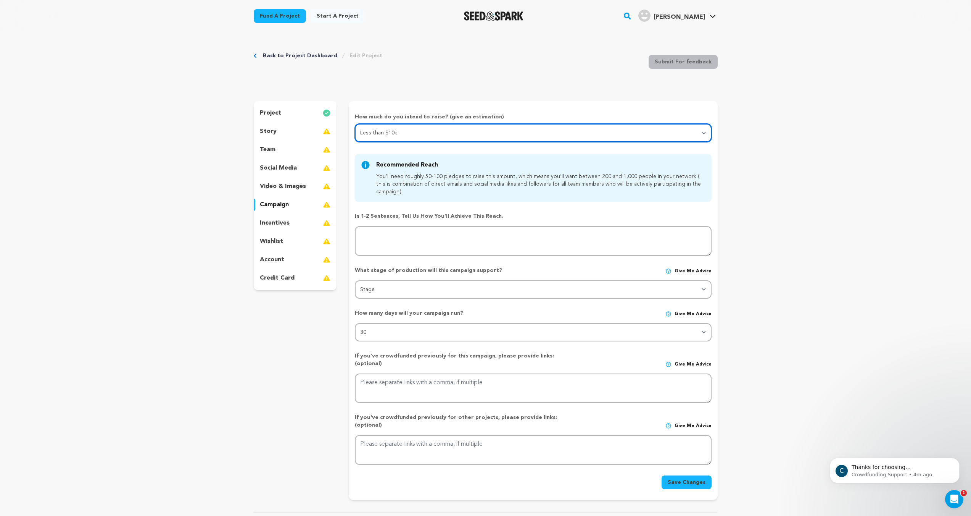
click at [499, 131] on select "Select your range Less than $10k 10k - $14k 15k - $24k 25k - $49k 50k or more" at bounding box center [533, 133] width 356 height 18
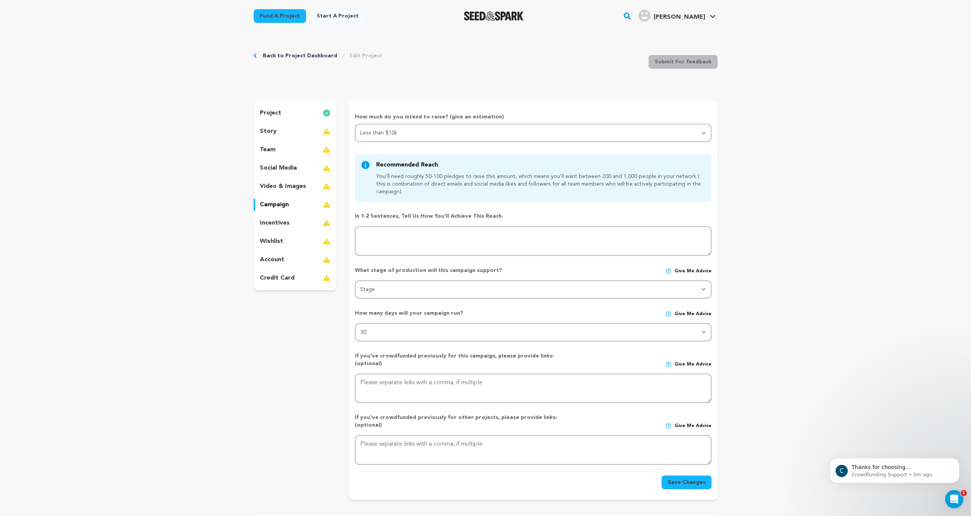
click at [511, 269] on p "What stage of production will this campaign support?" at bounding box center [462, 270] width 214 height 8
click at [495, 269] on p "What stage of production will this campaign support?" at bounding box center [462, 270] width 214 height 8
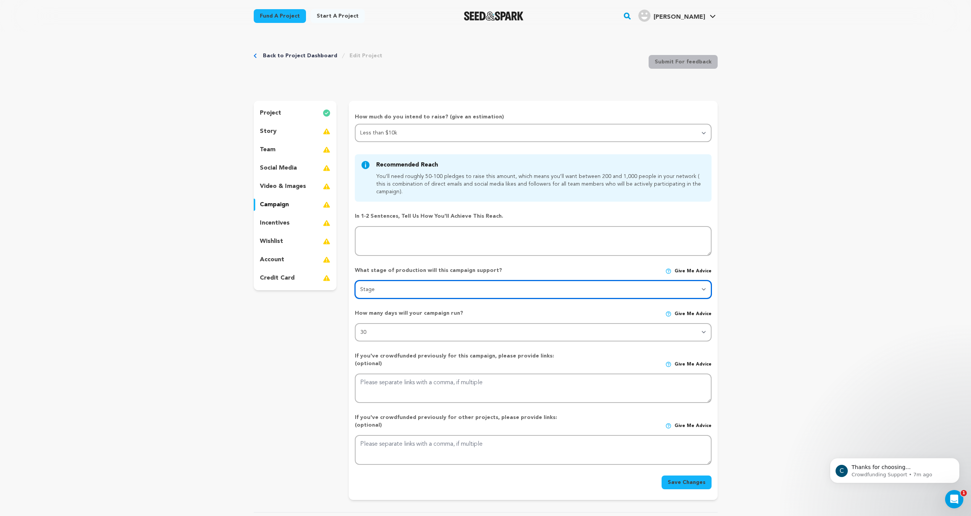
click at [491, 285] on select "Stage DEVELOPMENT PRODUCTION POST-PRODUCTION DISTRIBUTION PRE-PRODUCTION ENHANC…" at bounding box center [533, 289] width 356 height 18
select select "1403"
click at [355, 280] on select "Stage DEVELOPMENT PRODUCTION POST-PRODUCTION DISTRIBUTION PRE-PRODUCTION ENHANC…" at bounding box center [533, 289] width 356 height 18
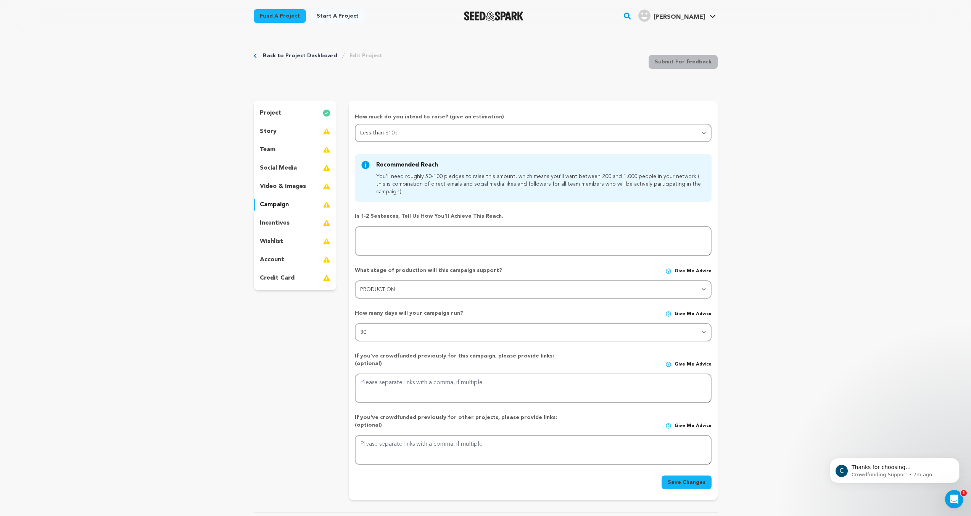
click at [488, 308] on div "How many days will your campaign run? Give me advice 30 45 60" at bounding box center [533, 322] width 356 height 38
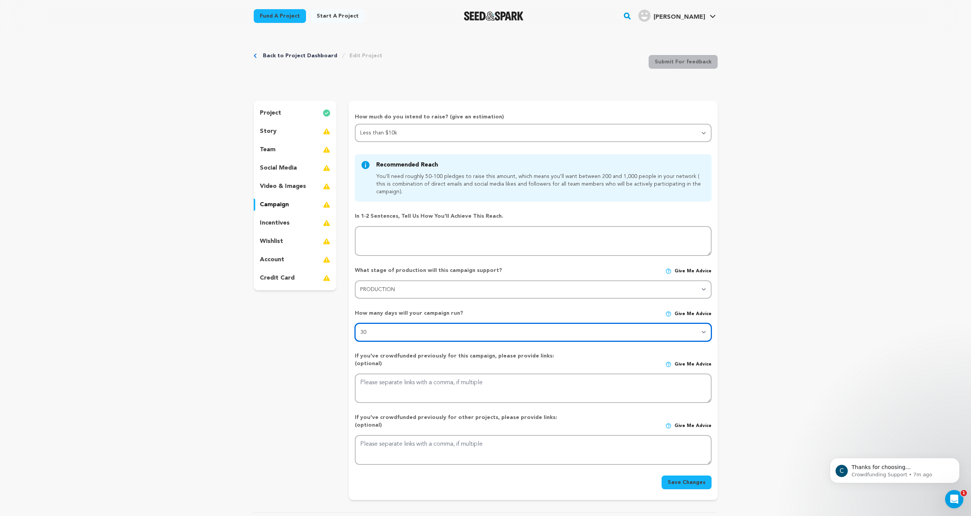
click at [472, 329] on select "30 45 60" at bounding box center [533, 332] width 356 height 18
select select "60"
click at [355, 323] on select "30 45 60" at bounding box center [533, 332] width 356 height 18
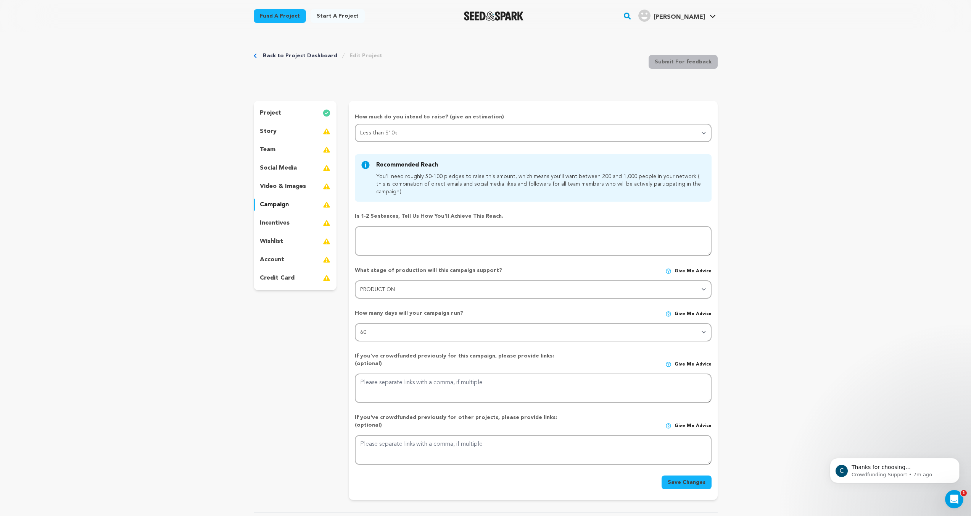
click at [499, 348] on div "If you've crowdfunded previously for this campaign, please provide links: (opti…" at bounding box center [533, 374] width 356 height 57
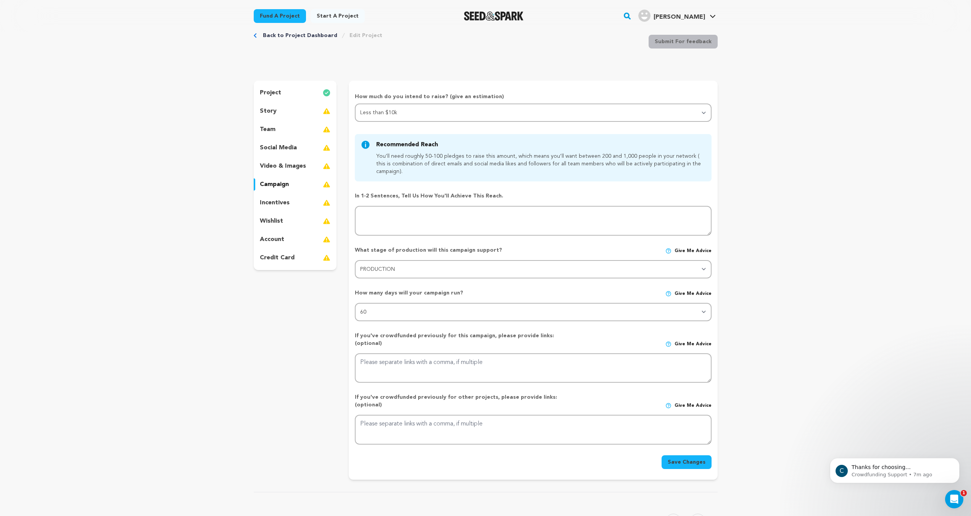
scroll to position [38, 0]
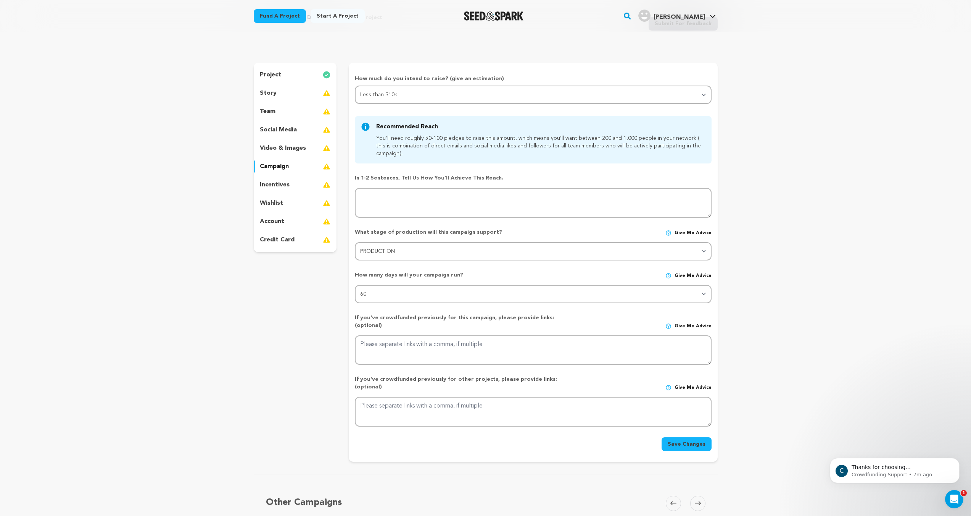
click at [325, 378] on div "project story team social media video & images campaign incentives wishlist" at bounding box center [295, 262] width 83 height 399
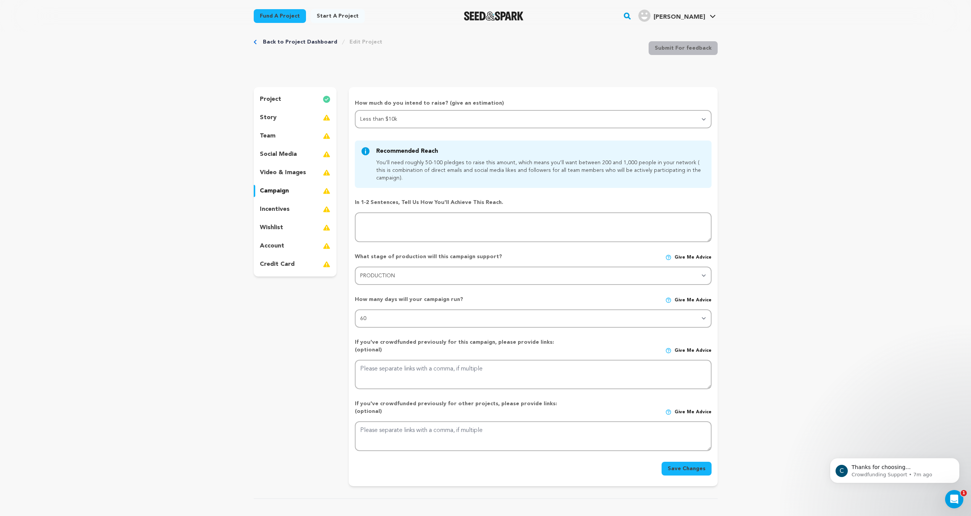
scroll to position [0, 0]
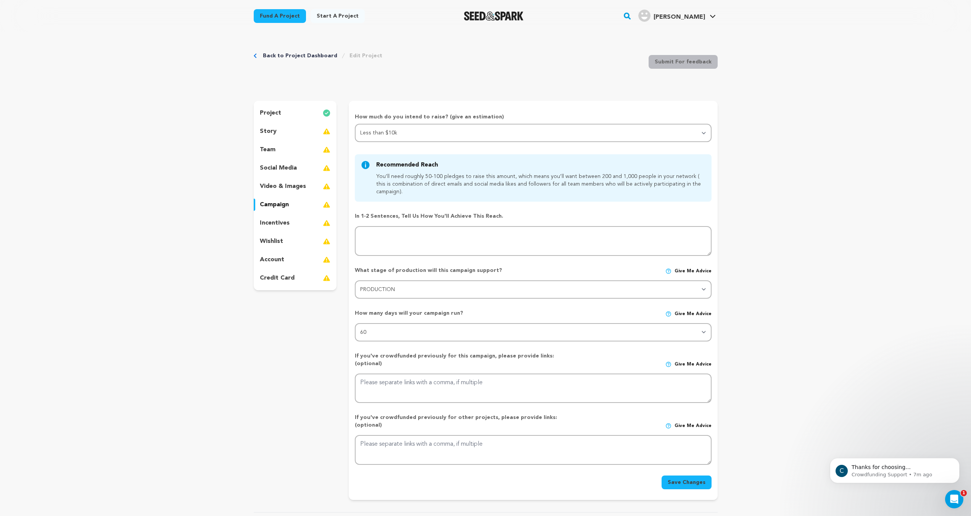
click at [756, 207] on div "Back to Project Dashboard Edit Project Submit For feedback Submit For feedback …" at bounding box center [485, 507] width 971 height 950
click at [294, 221] on div "incentives" at bounding box center [295, 223] width 83 height 12
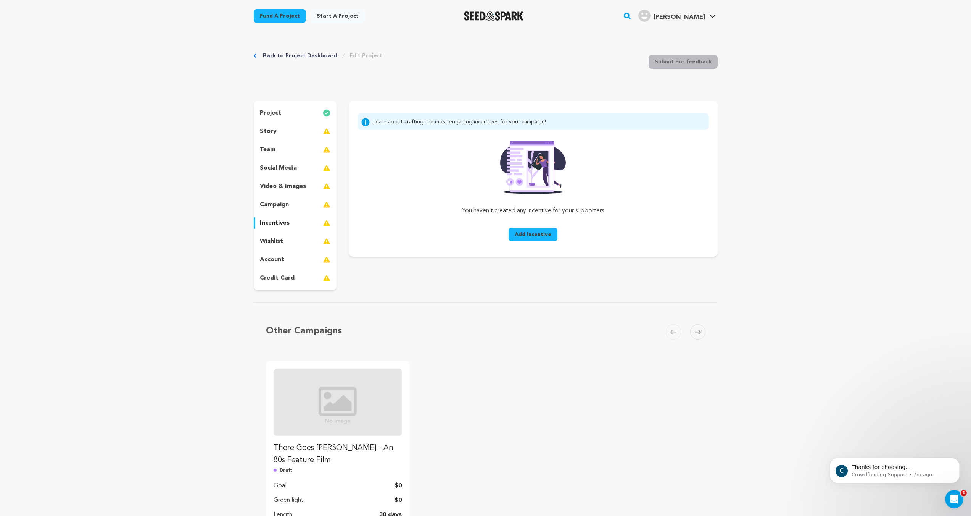
click at [522, 239] on button "Add Incentive" at bounding box center [533, 234] width 49 height 14
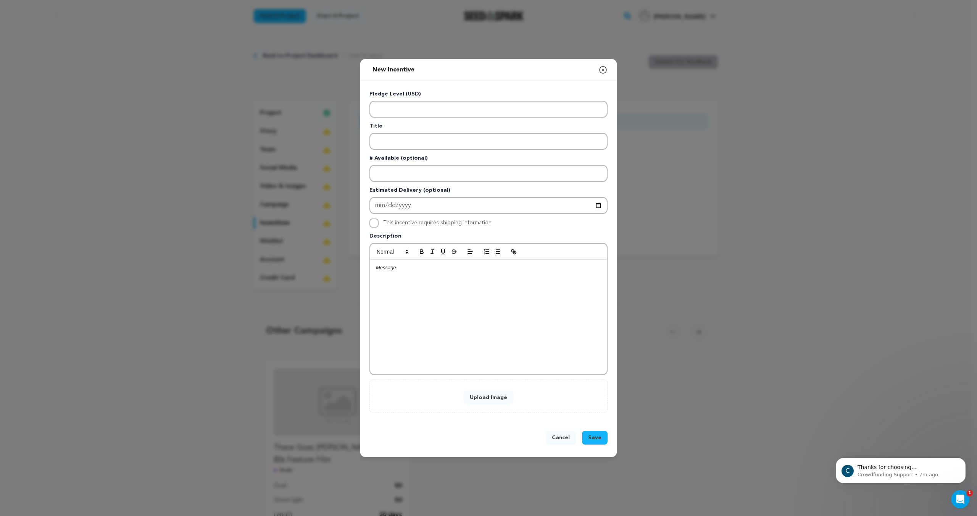
click at [602, 72] on icon "button" at bounding box center [602, 69] width 9 height 9
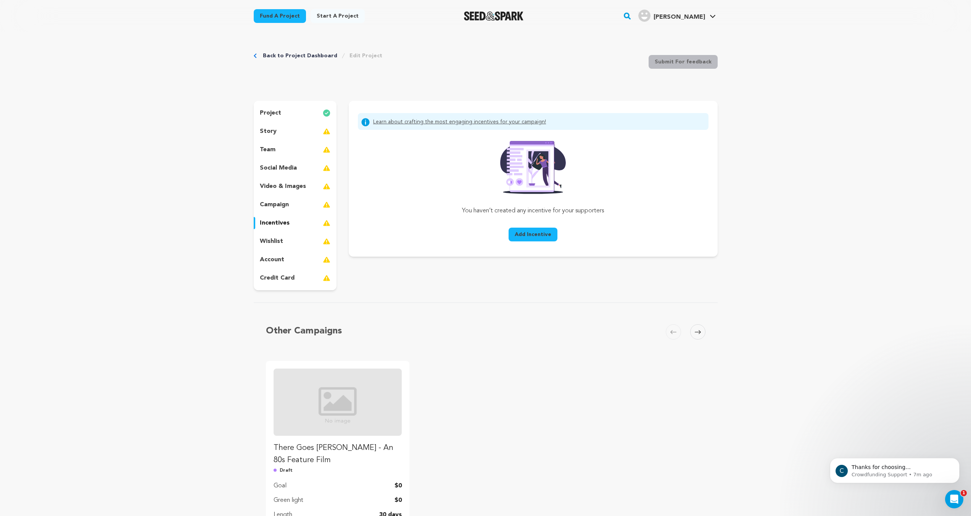
click at [540, 238] on button "Add Incentive" at bounding box center [533, 234] width 49 height 14
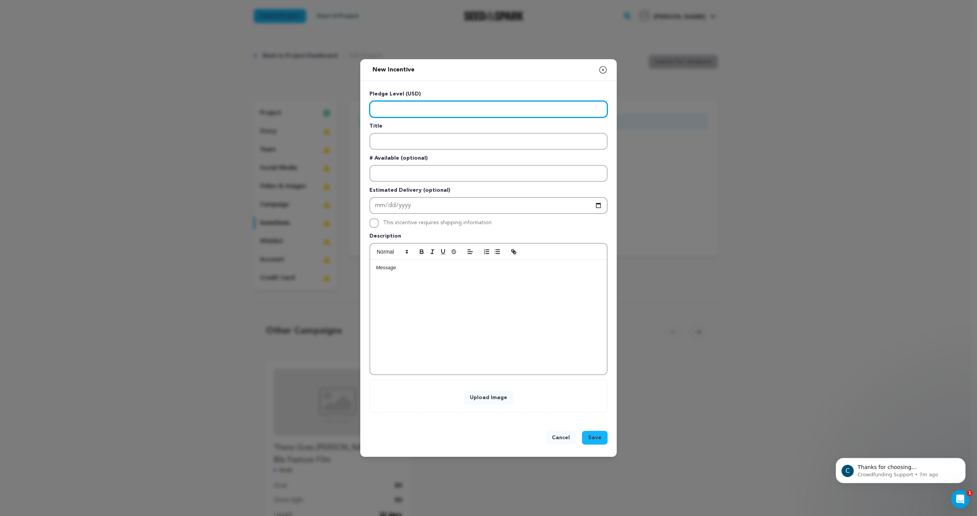
click at [395, 109] on input "Enter level" at bounding box center [488, 109] width 238 height 17
type input "1"
type input "100"
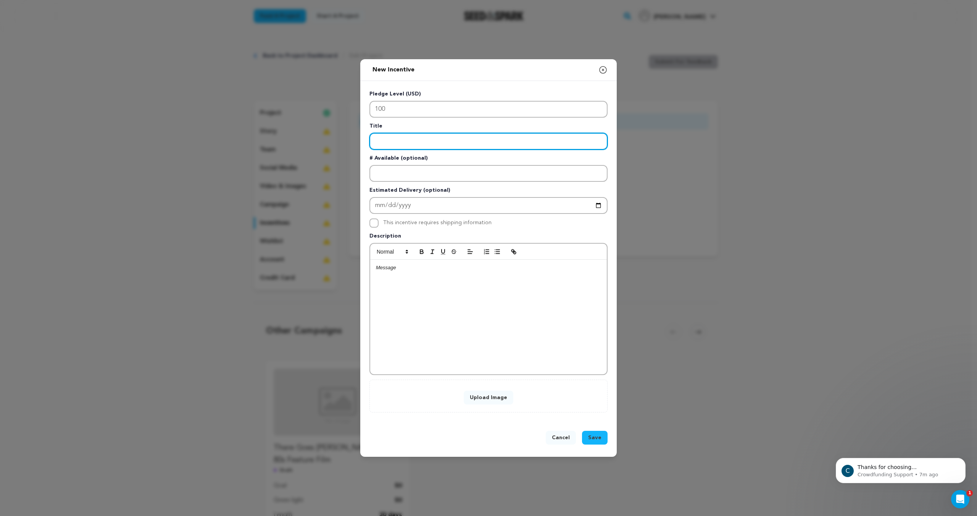
click at [395, 144] on input "Enter title" at bounding box center [488, 141] width 238 height 17
type input "Investor"
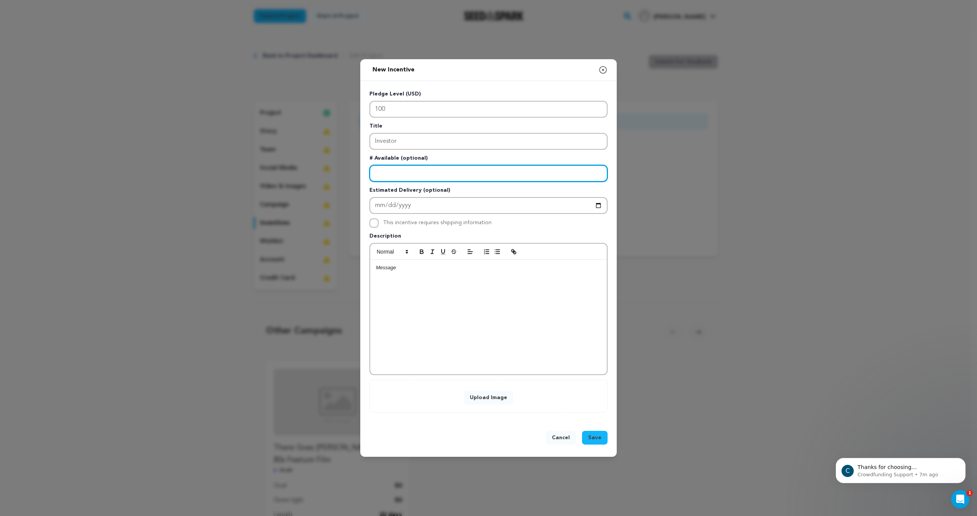
click at [403, 177] on input "Enter number available" at bounding box center [488, 173] width 238 height 17
click at [600, 68] on icon "button" at bounding box center [603, 69] width 7 height 7
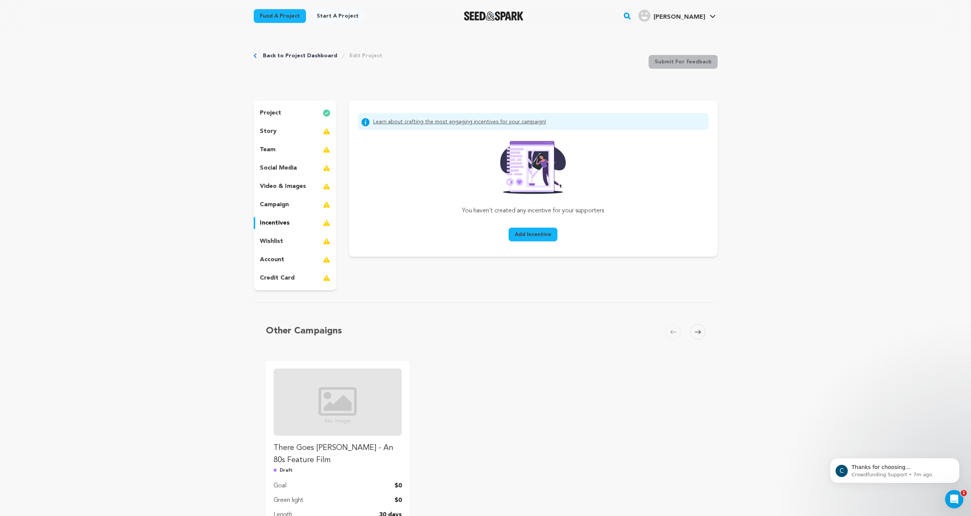
click at [290, 240] on div "wishlist" at bounding box center [295, 241] width 83 height 12
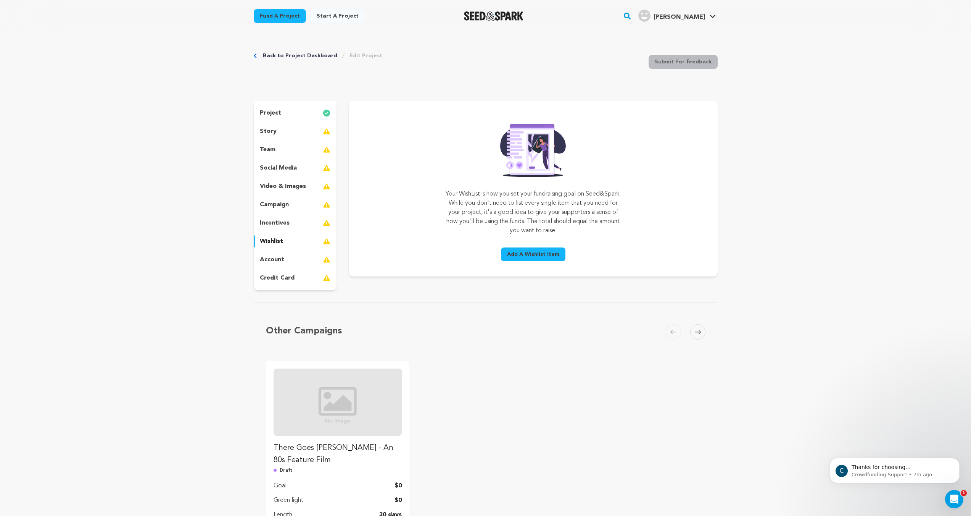
click at [289, 260] on div "account" at bounding box center [295, 259] width 83 height 12
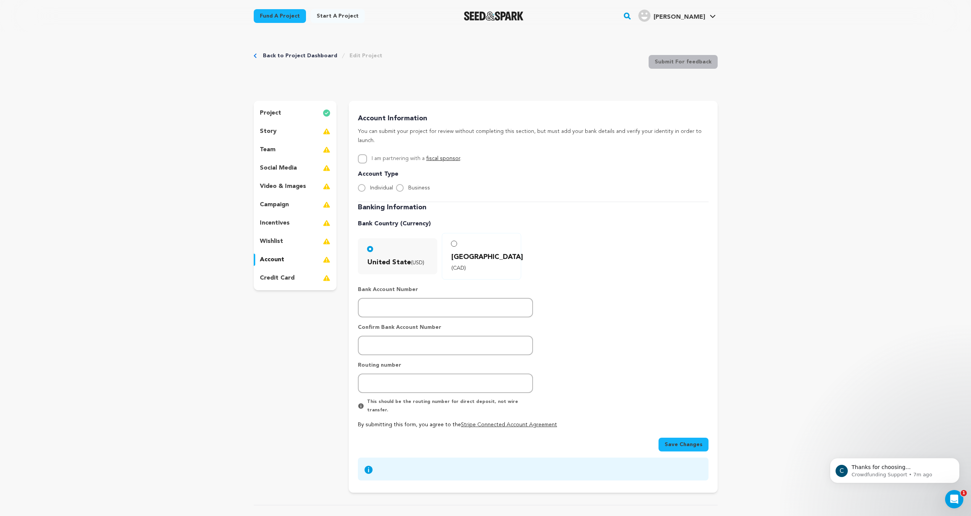
click at [292, 280] on p "credit card" at bounding box center [277, 277] width 35 height 9
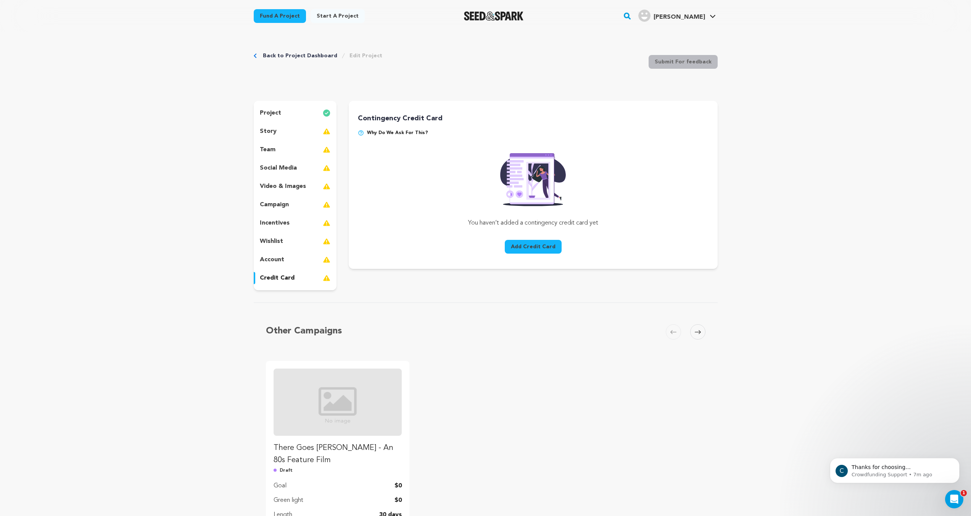
click at [294, 113] on div "project" at bounding box center [295, 113] width 83 height 12
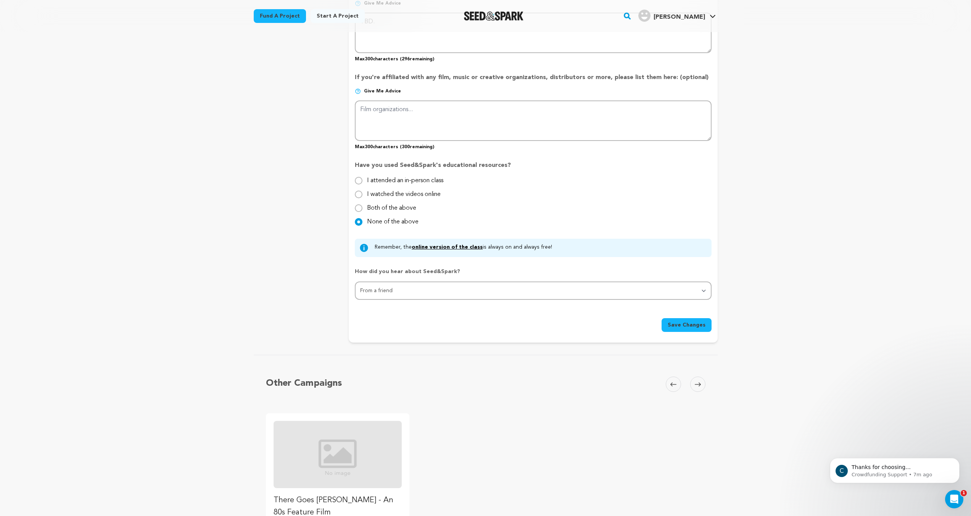
scroll to position [801, 0]
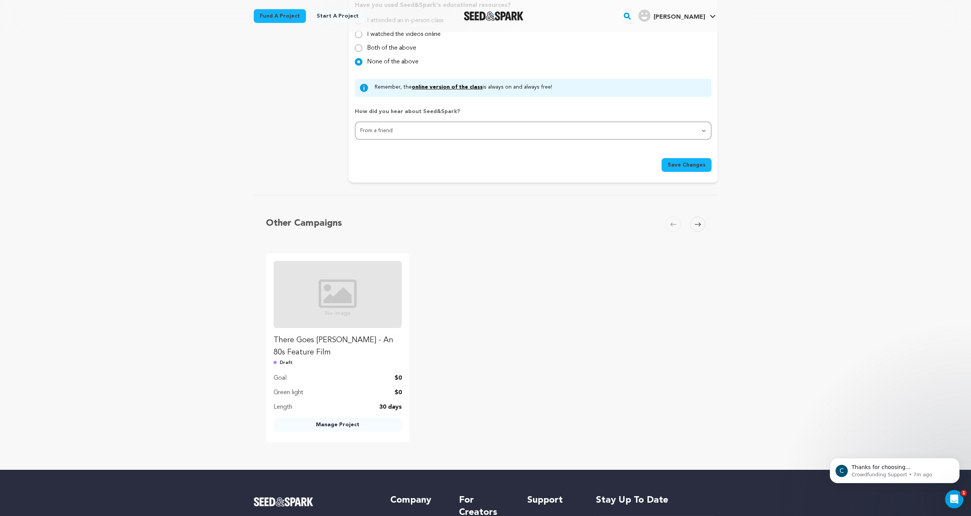
click at [704, 224] on span at bounding box center [697, 223] width 15 height 15
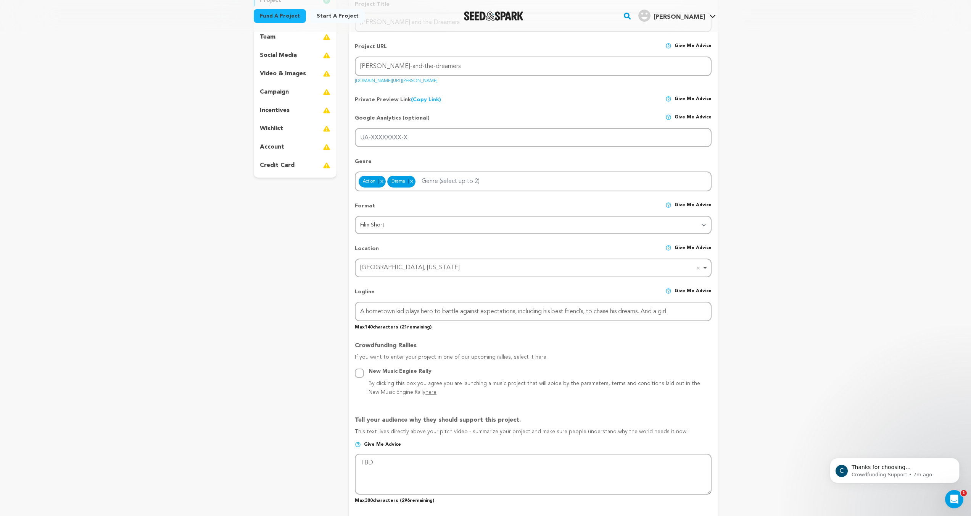
scroll to position [0, 0]
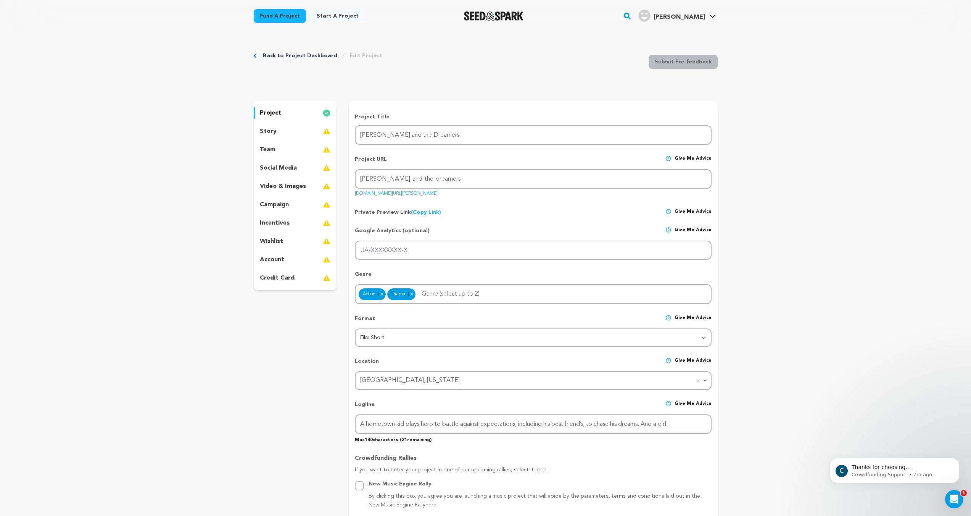
click at [313, 277] on div "credit card" at bounding box center [295, 278] width 83 height 12
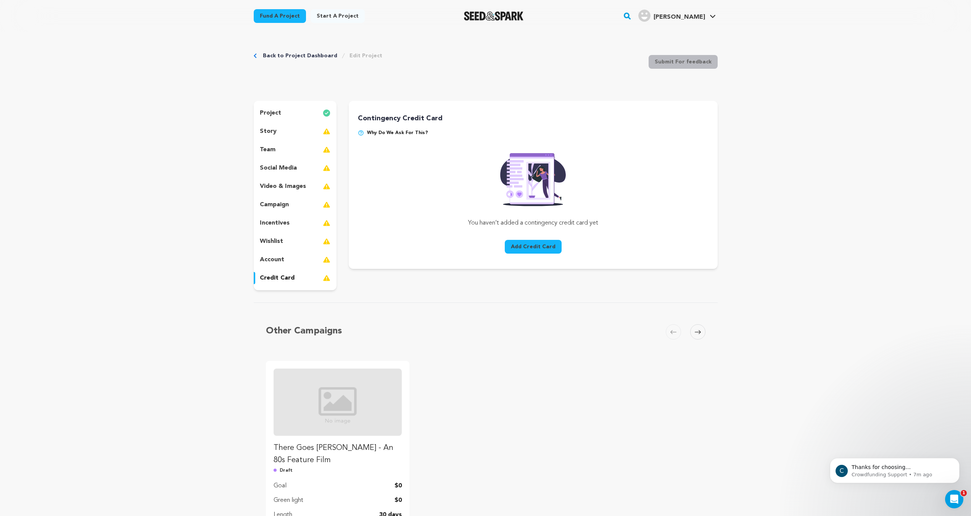
click at [306, 260] on div "account" at bounding box center [295, 259] width 83 height 12
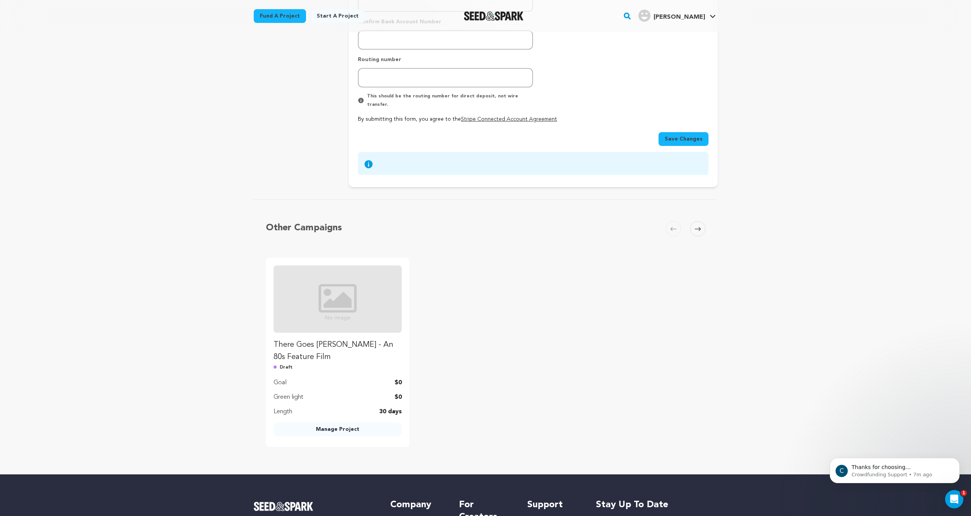
click at [698, 226] on icon at bounding box center [698, 229] width 6 height 6
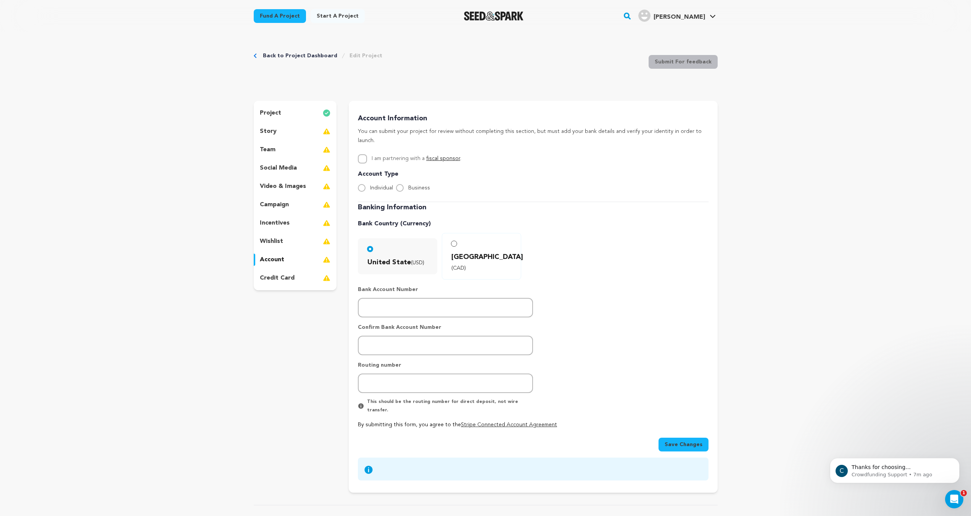
click at [297, 112] on div "project" at bounding box center [295, 113] width 83 height 12
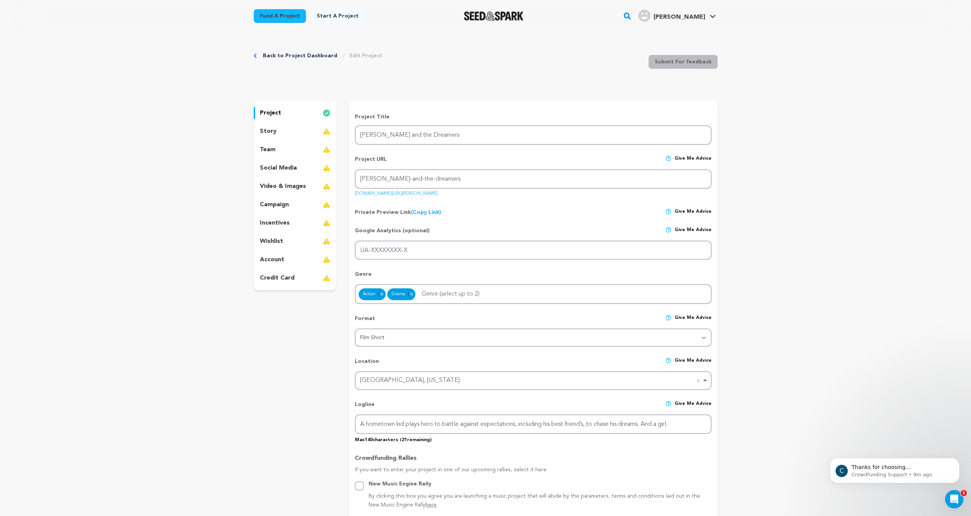
click at [294, 131] on div "story" at bounding box center [295, 131] width 83 height 12
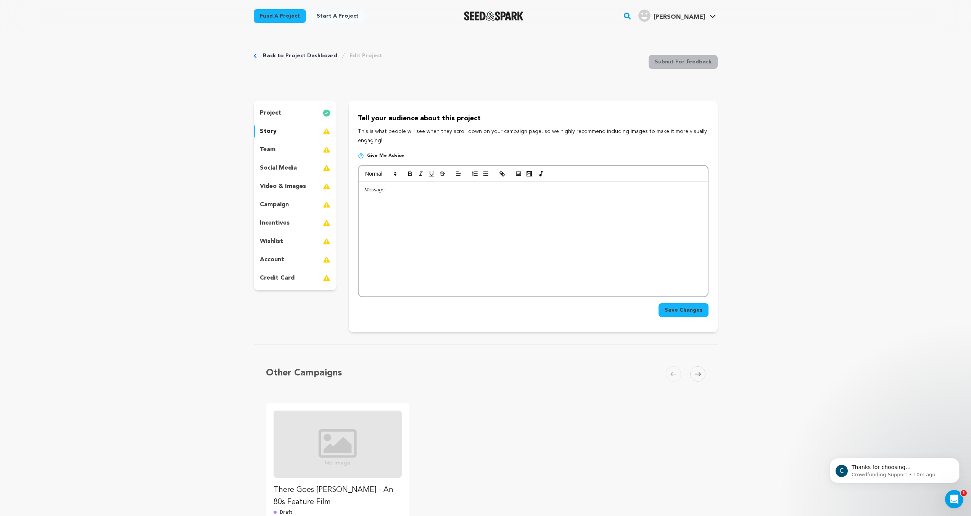
click at [364, 155] on img at bounding box center [361, 156] width 6 height 6
click at [420, 225] on div at bounding box center [533, 239] width 349 height 114
click at [799, 166] on div "Back to Project Dashboard Edit Project Submit For feedback Submit For feedback …" at bounding box center [485, 423] width 971 height 783
